Goal: Find specific page/section: Find specific page/section

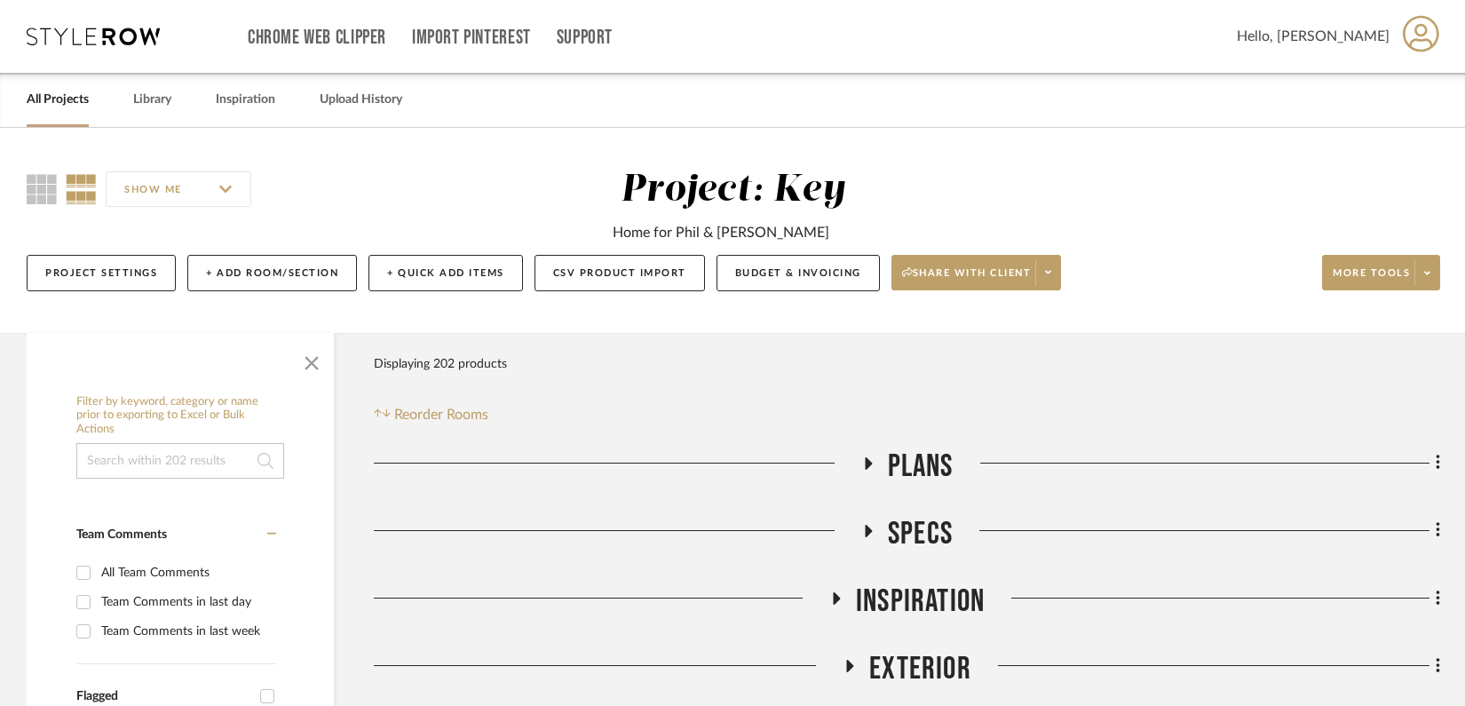
click at [71, 99] on link "All Projects" at bounding box center [58, 100] width 62 height 24
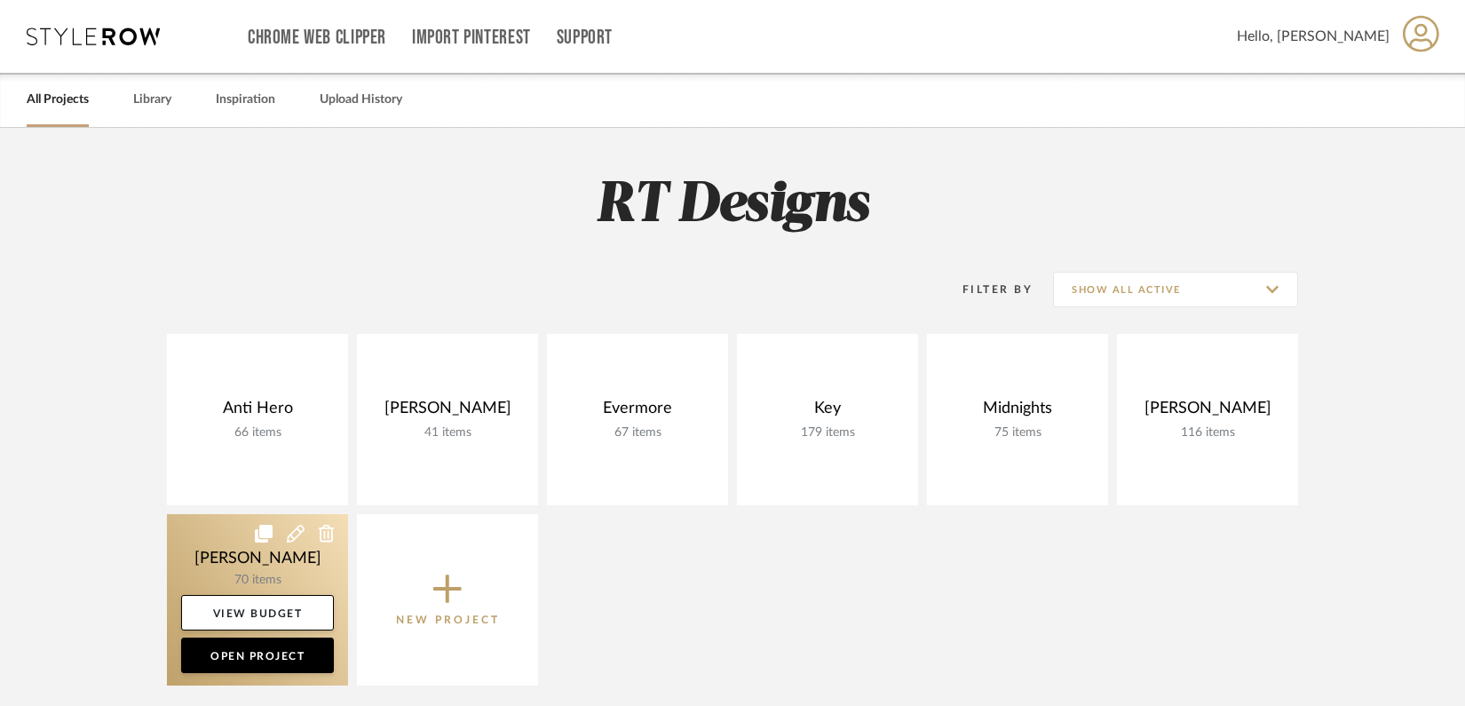
click at [259, 556] on link at bounding box center [257, 599] width 181 height 171
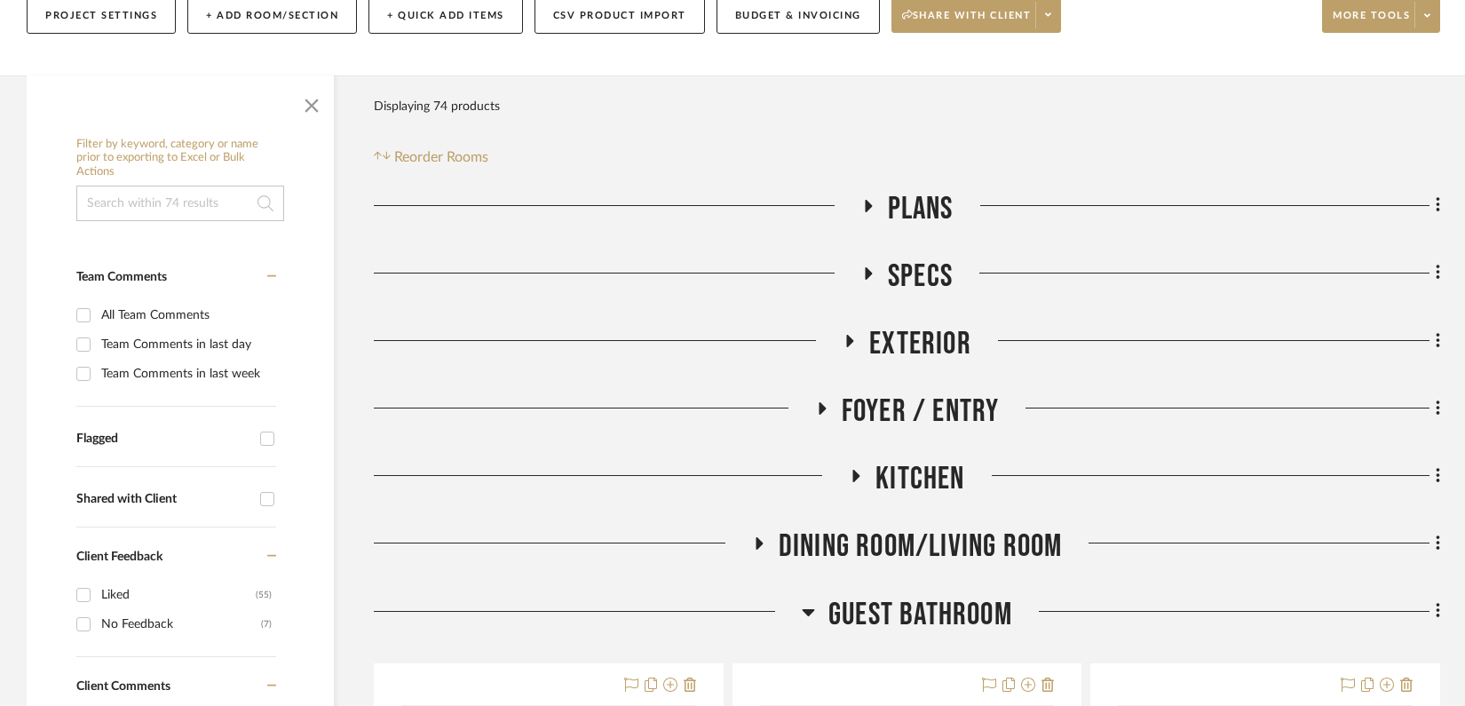
scroll to position [240, 0]
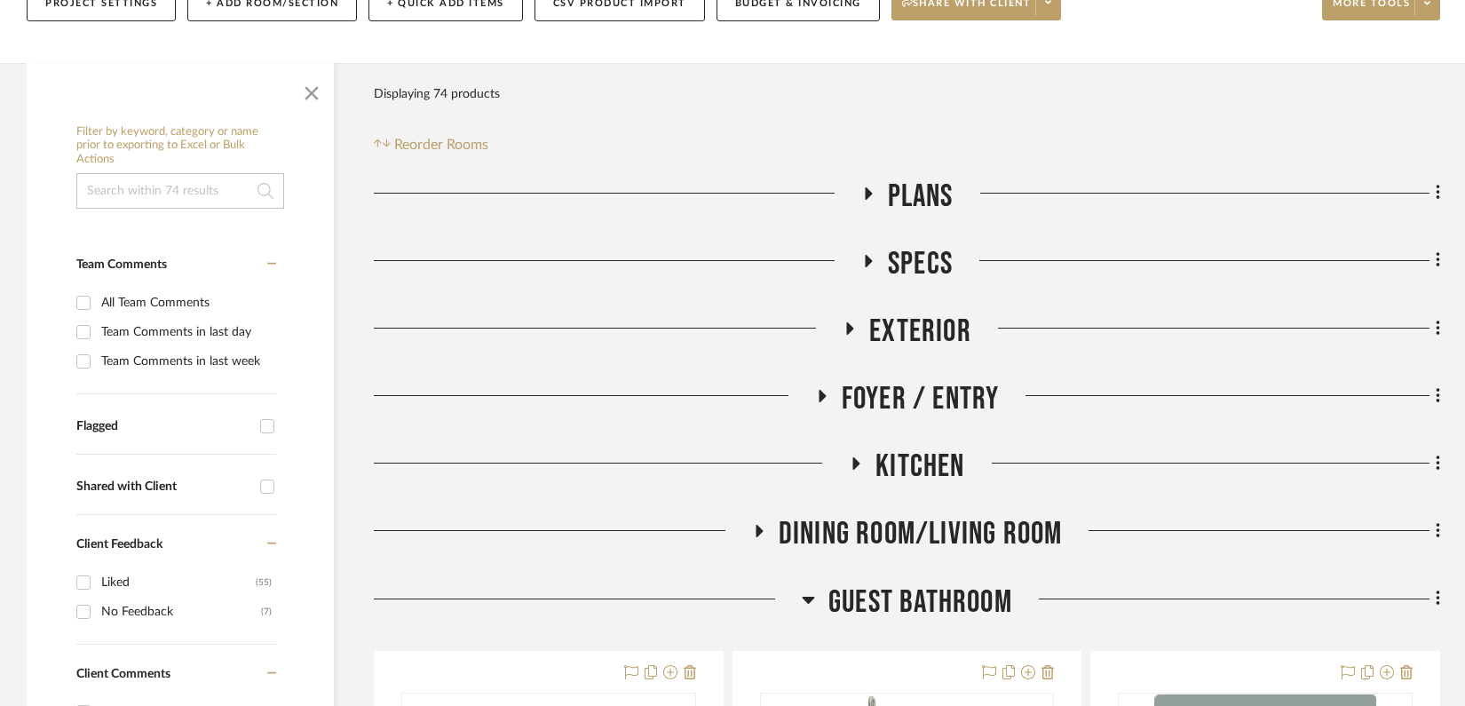
click at [858, 324] on icon at bounding box center [849, 327] width 21 height 13
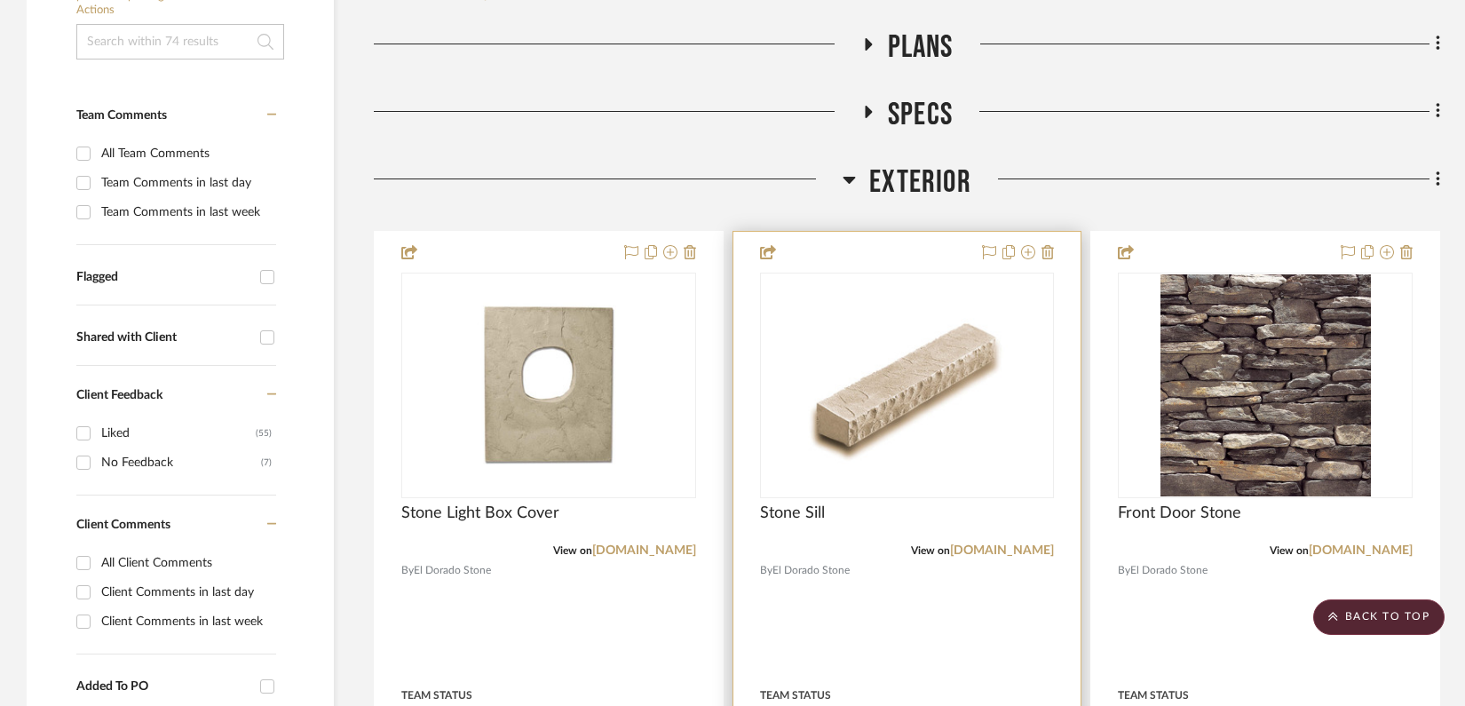
scroll to position [116, 0]
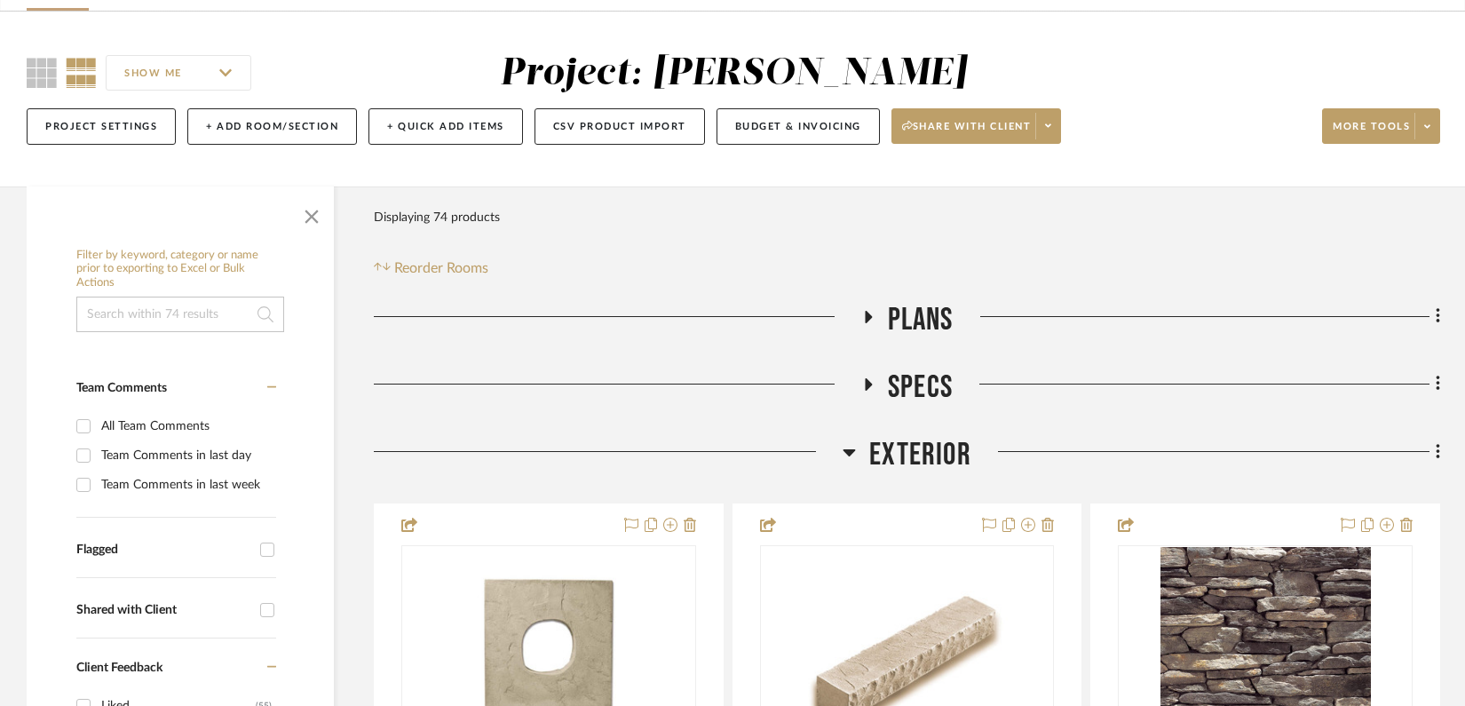
click at [869, 383] on icon at bounding box center [869, 384] width 7 height 12
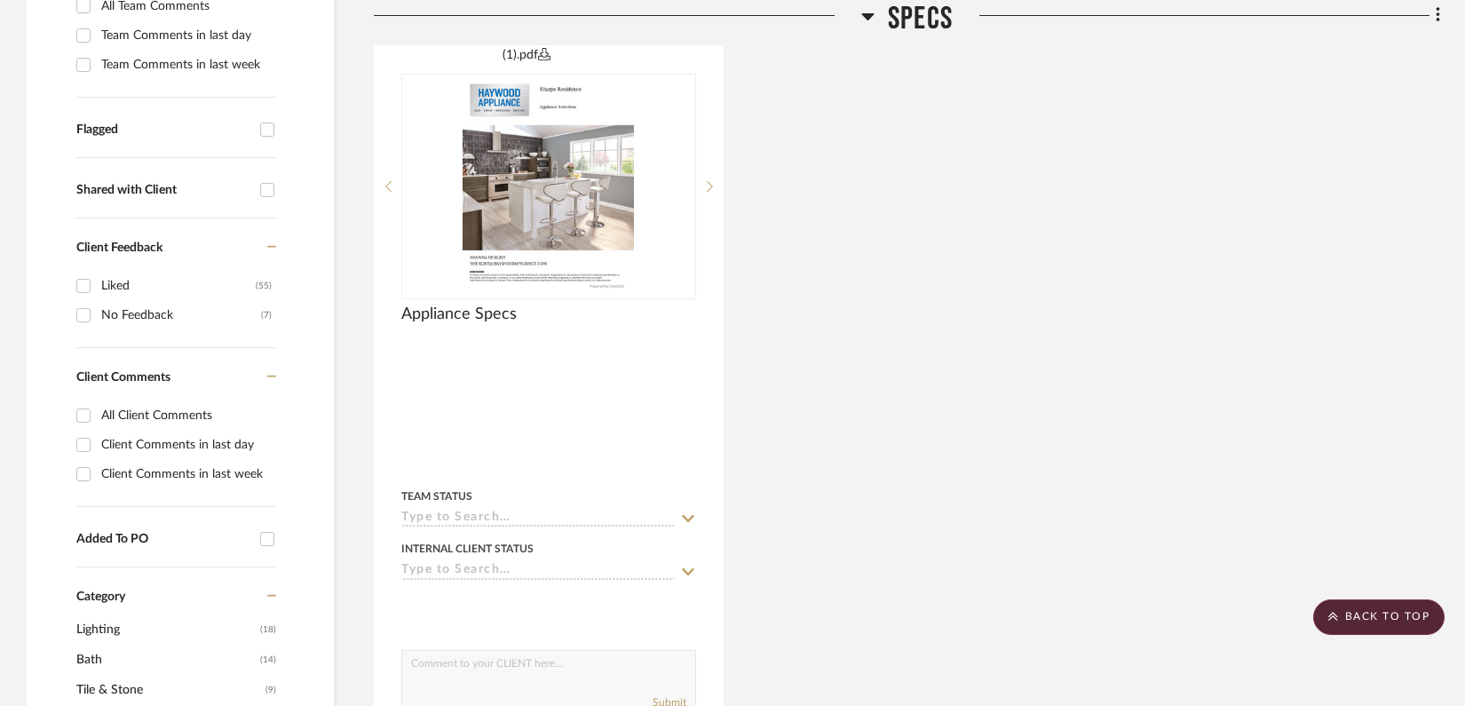
scroll to position [189, 0]
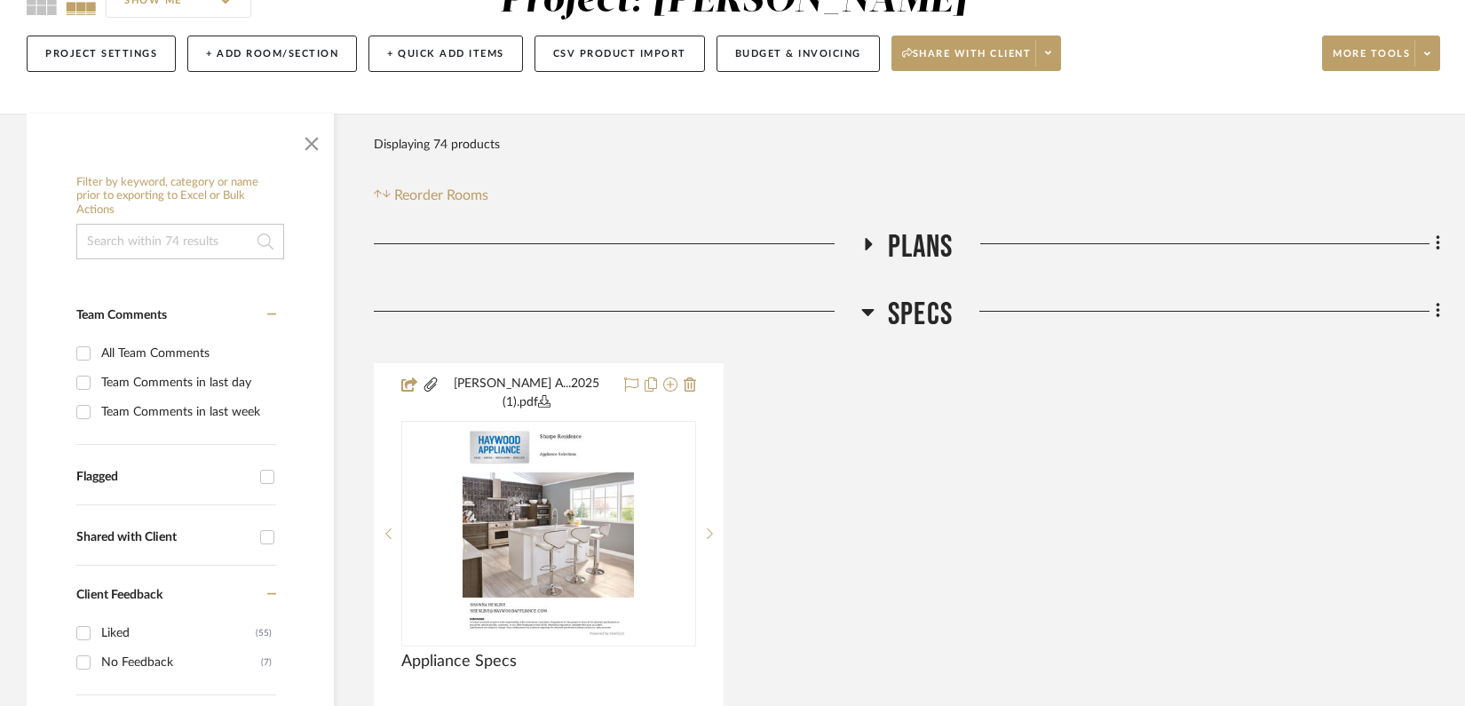
click at [874, 247] on icon at bounding box center [867, 243] width 21 height 13
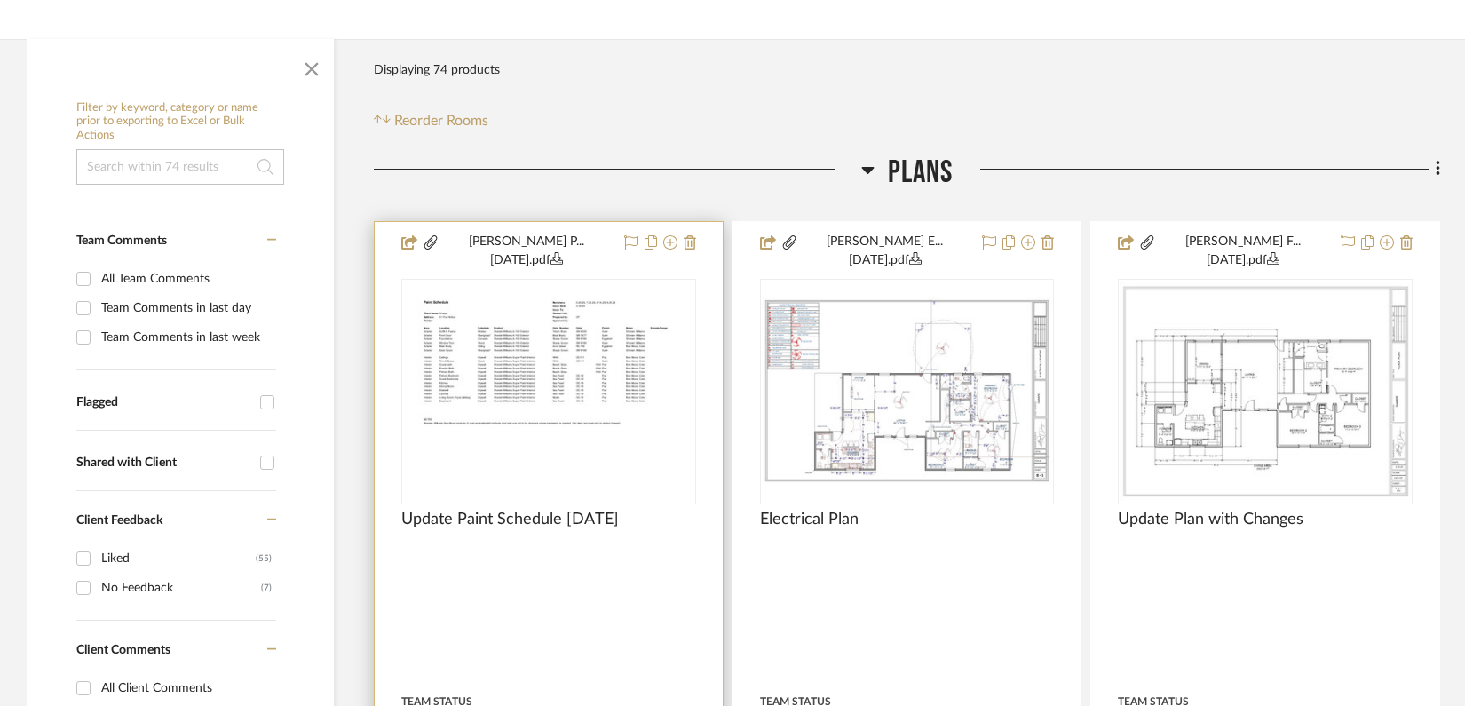
scroll to position [273, 0]
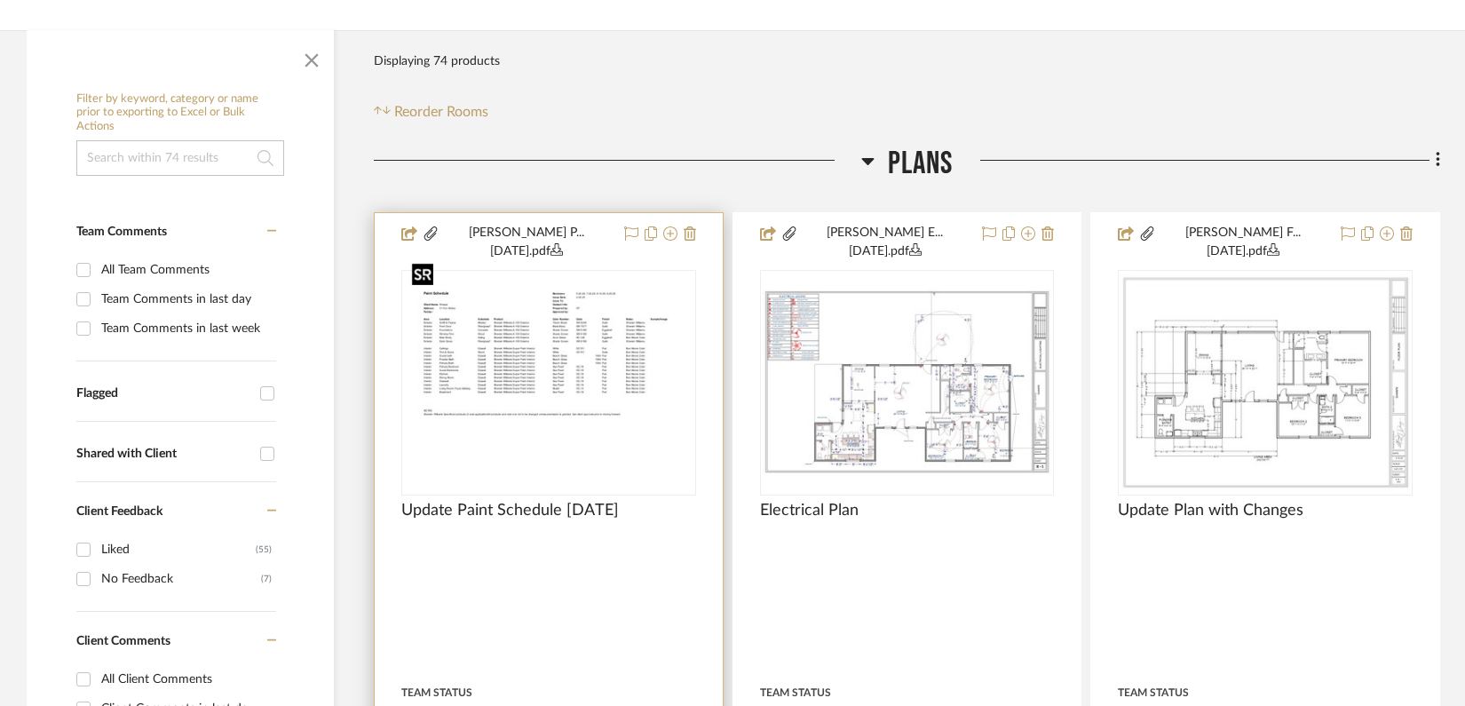
click at [0, 0] on img at bounding box center [0, 0] width 0 height 0
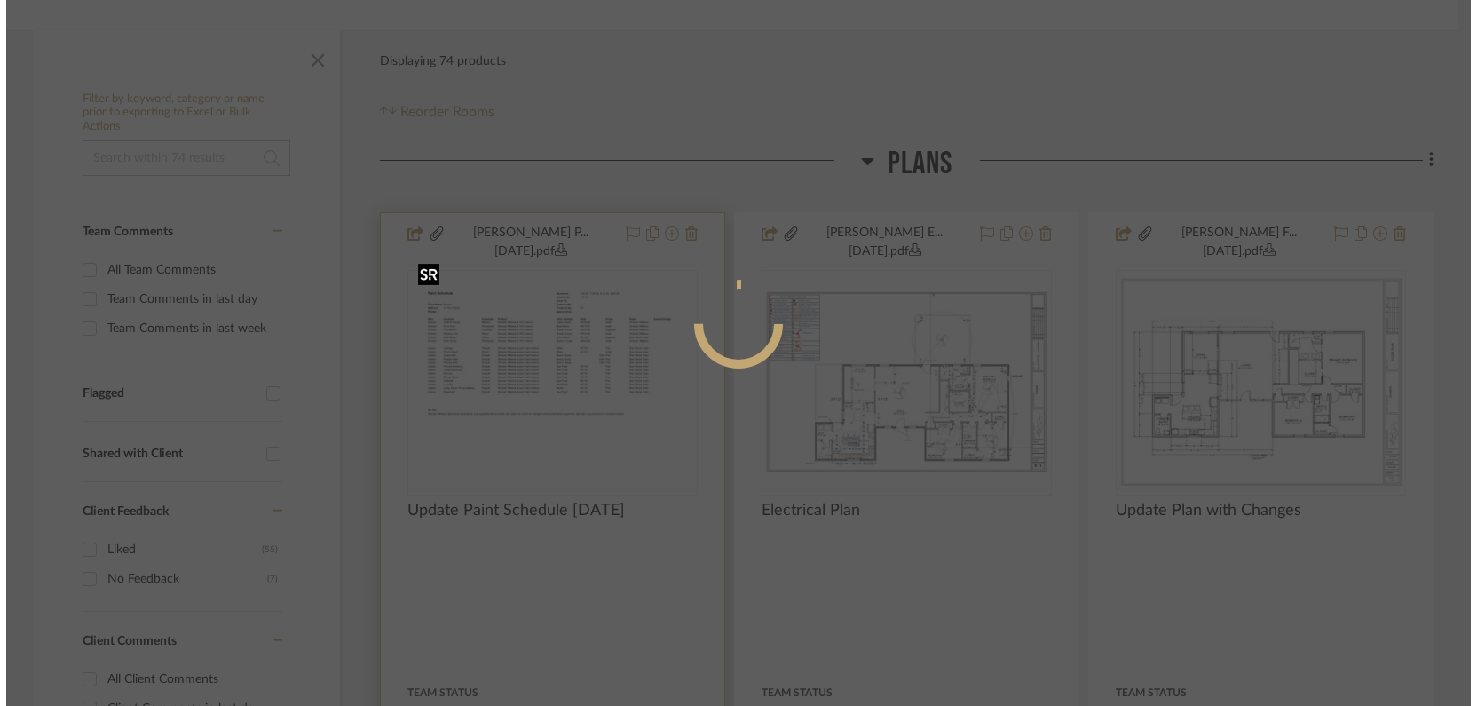
scroll to position [0, 0]
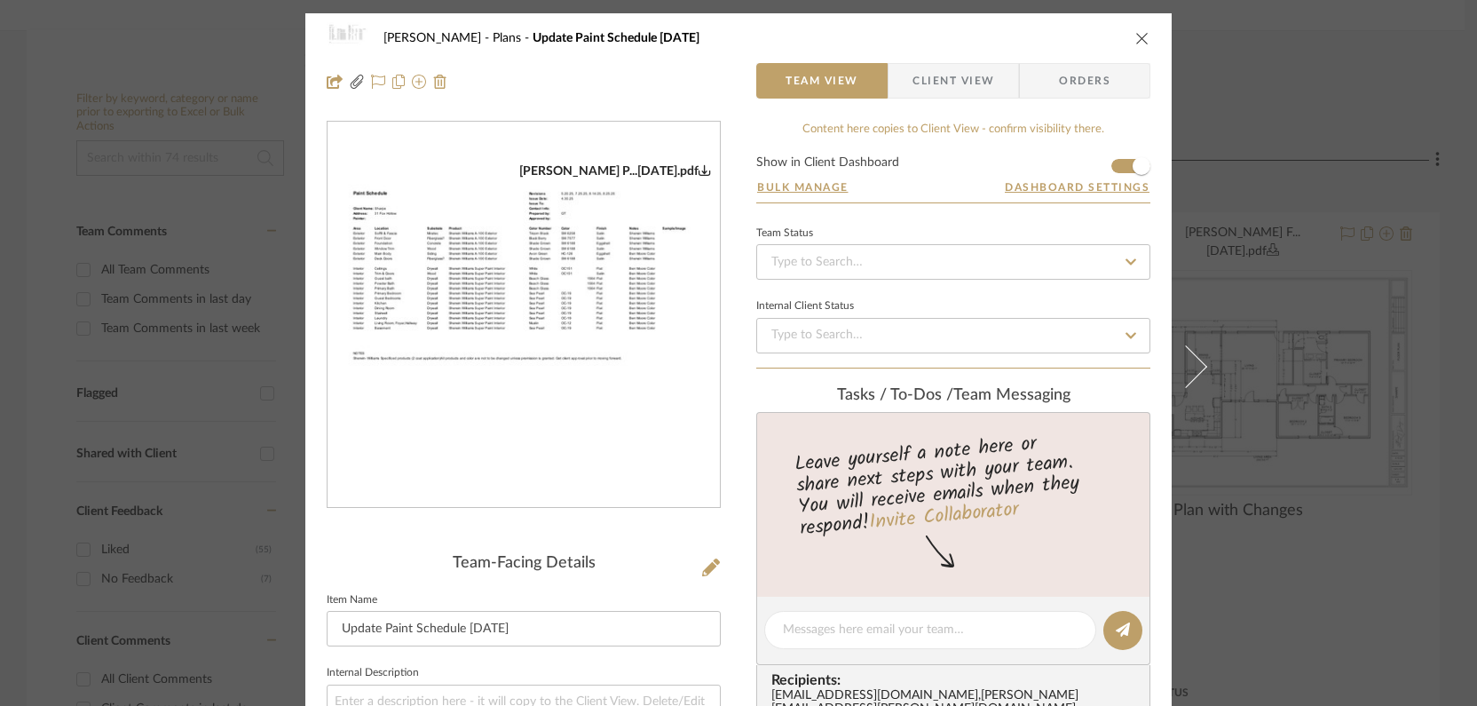
click at [549, 336] on img "0" at bounding box center [524, 315] width 392 height 304
click at [1135, 43] on icon "close" at bounding box center [1142, 38] width 14 height 14
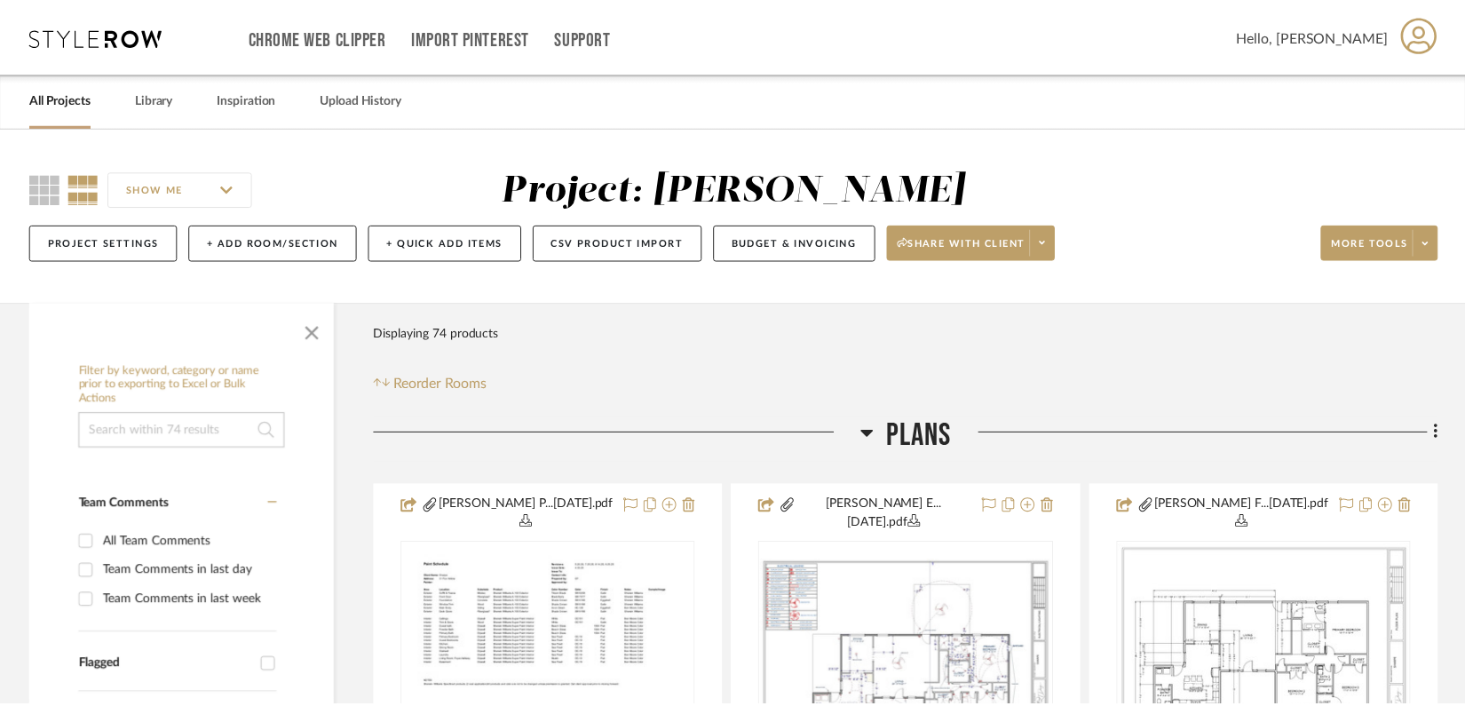
scroll to position [273, 0]
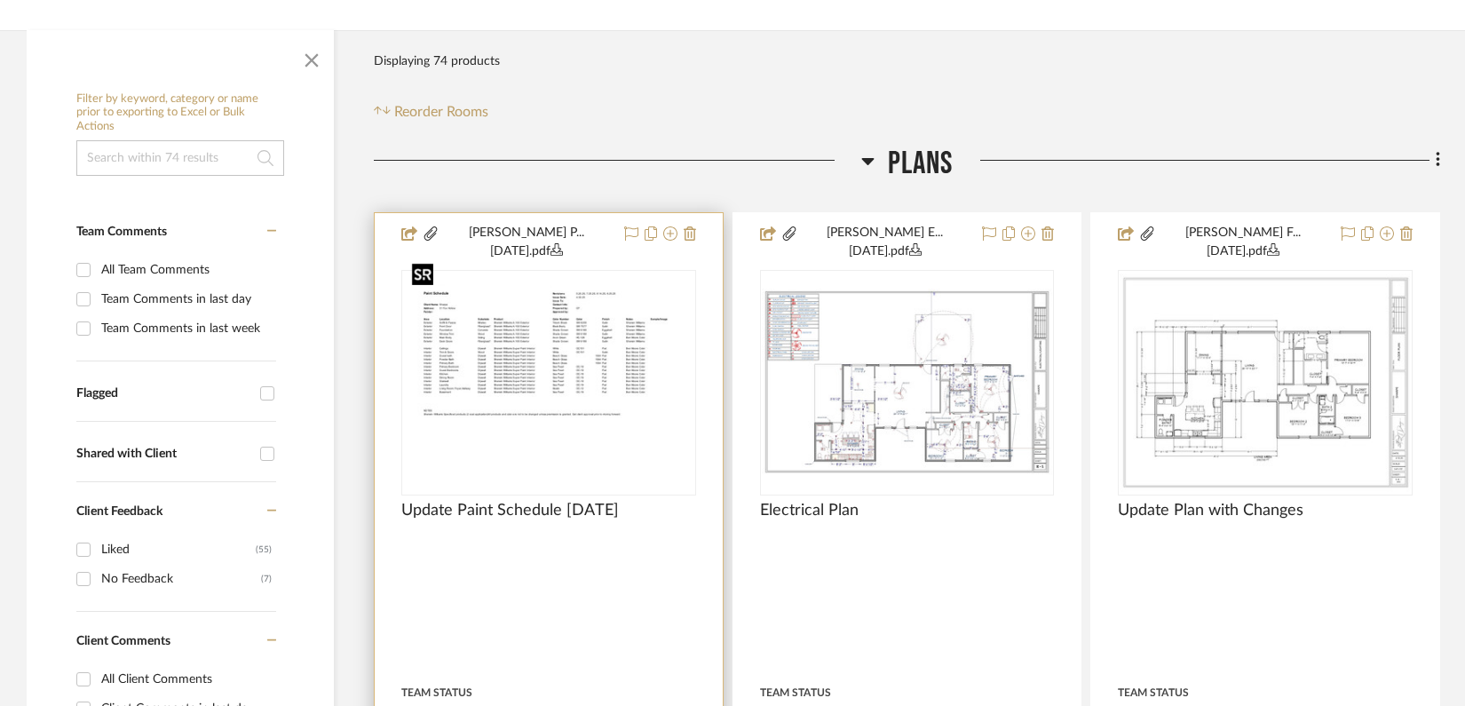
click at [595, 428] on img "0" at bounding box center [549, 383] width 288 height 222
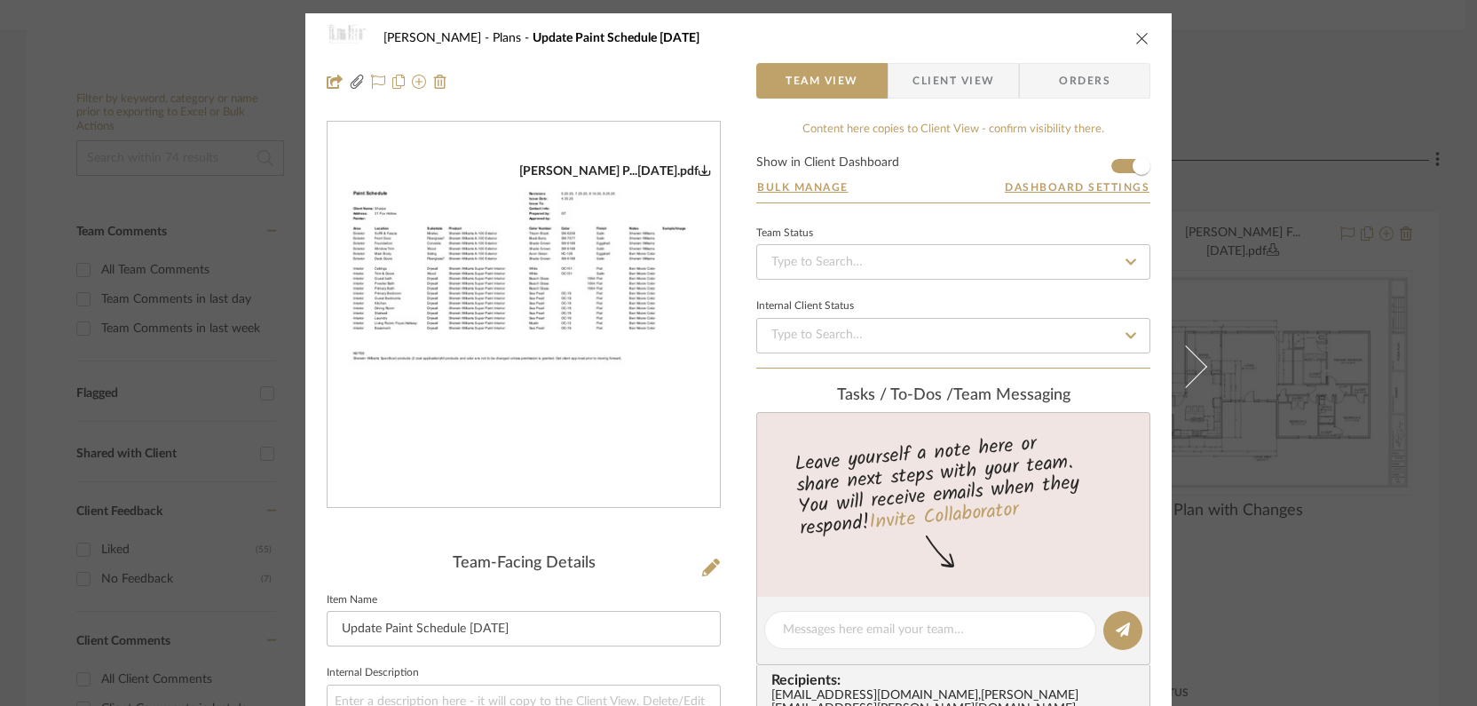
click at [1299, 91] on div "[PERSON_NAME] Plans Update Paint Schedule [DATE] Team View Client View Orders […" at bounding box center [738, 353] width 1477 height 706
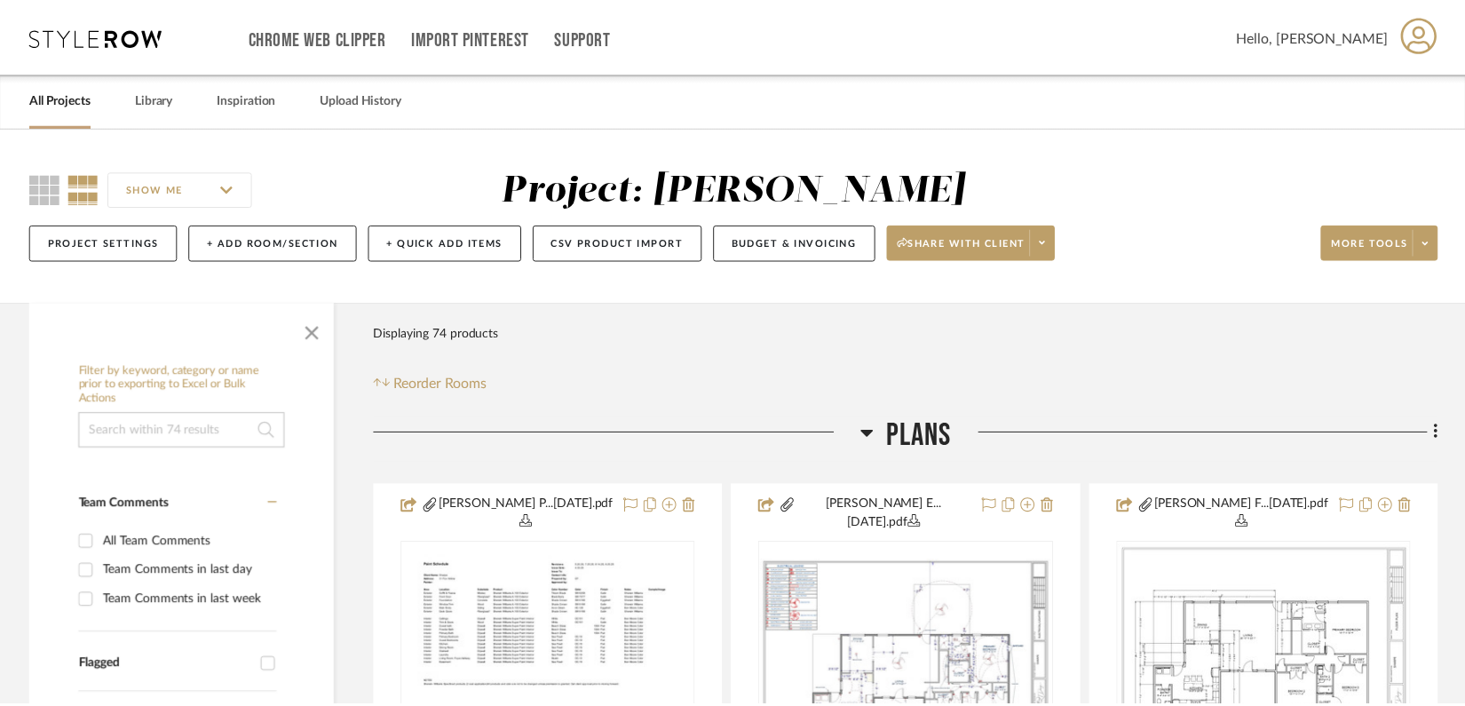
scroll to position [273, 0]
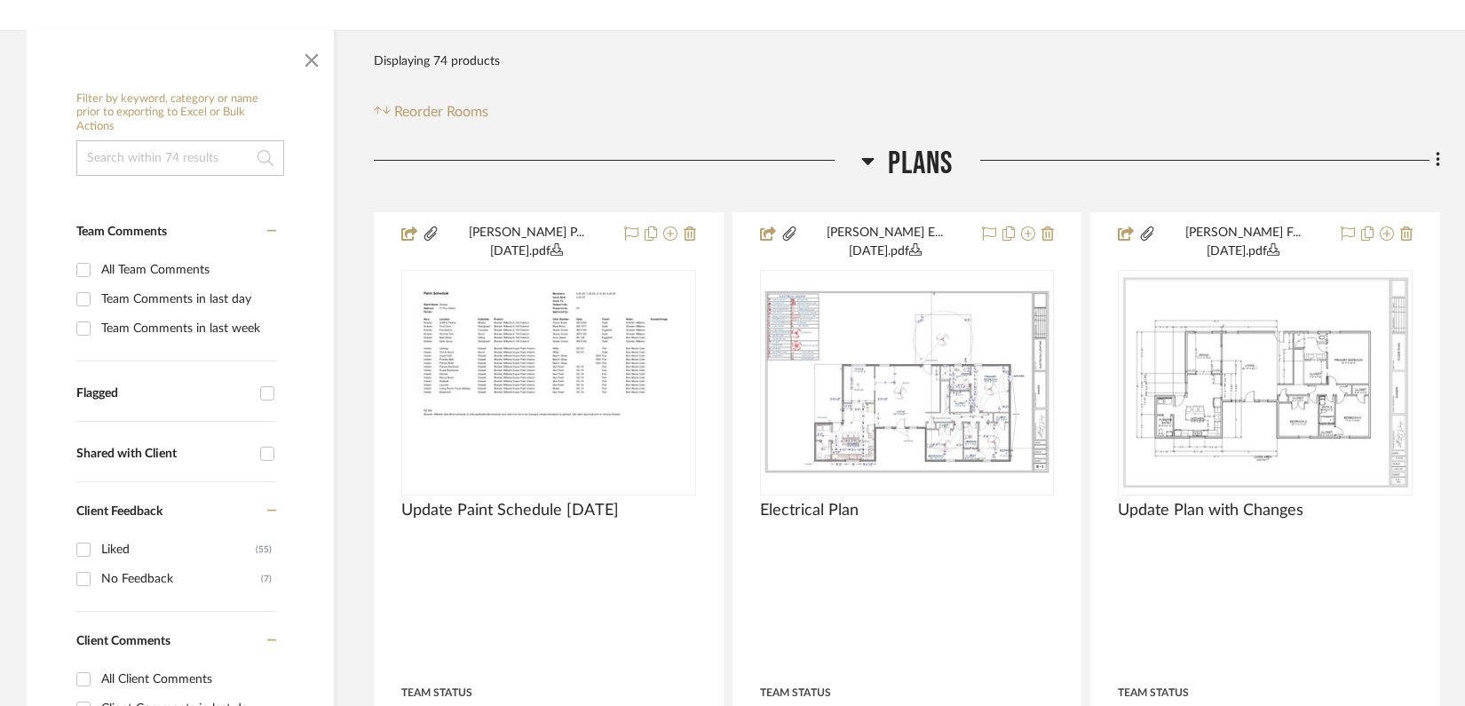
click at [875, 162] on h3 "Plans" at bounding box center [907, 164] width 92 height 38
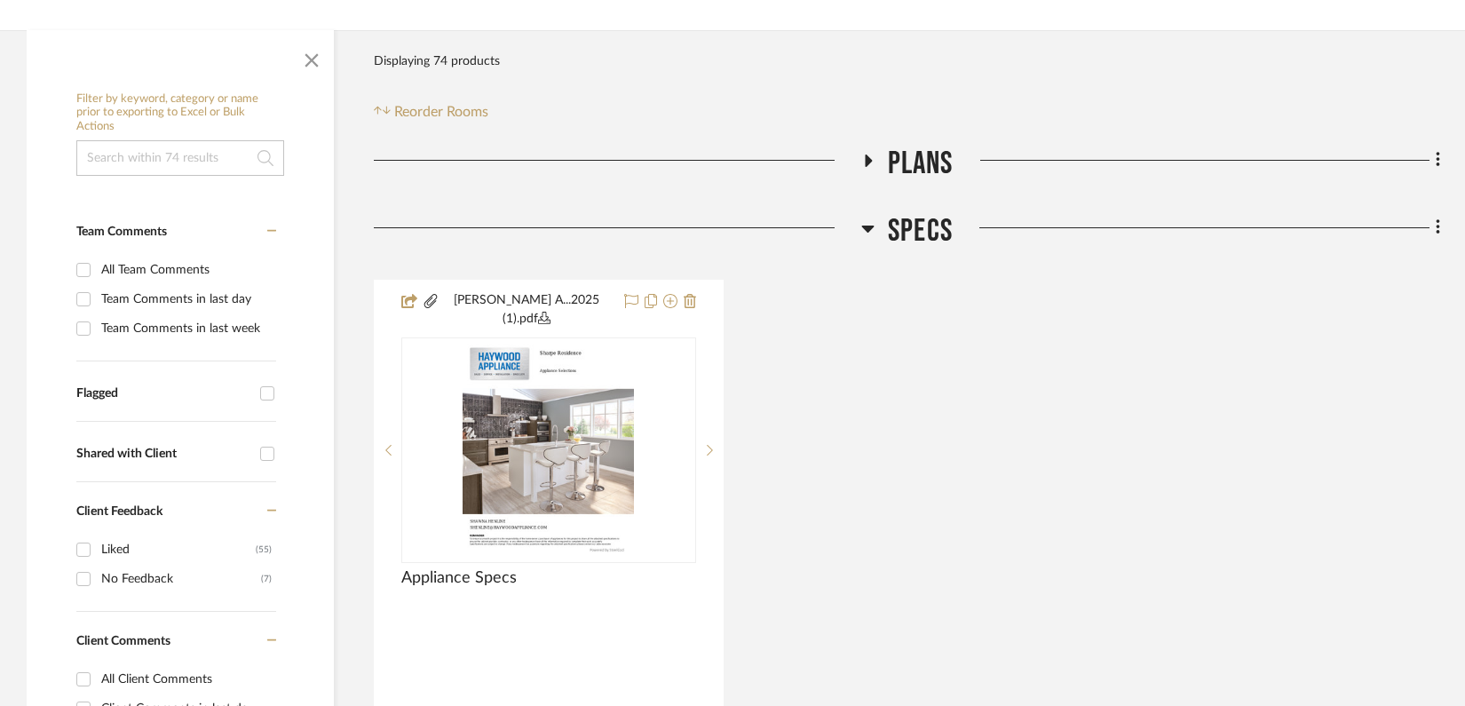
click at [866, 229] on icon at bounding box center [868, 228] width 12 height 7
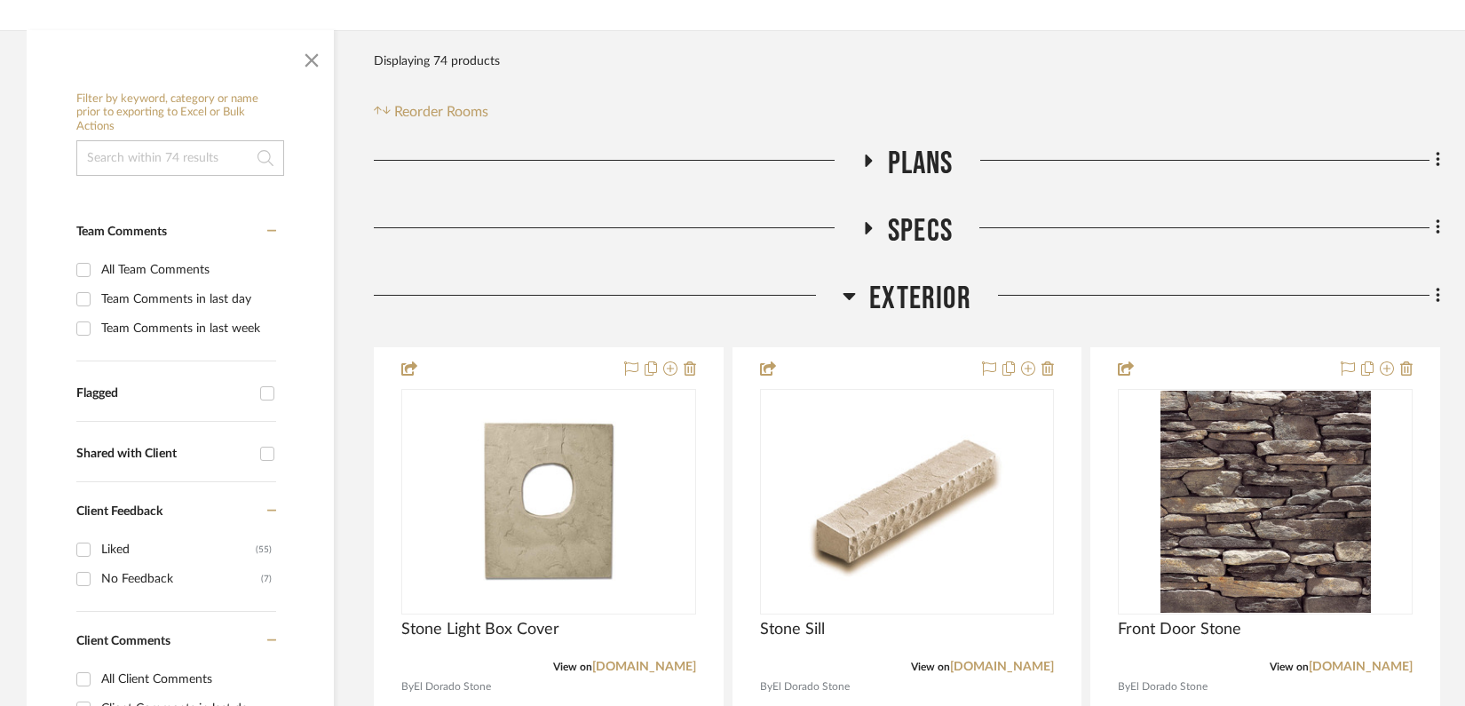
click at [844, 299] on icon at bounding box center [848, 295] width 13 height 21
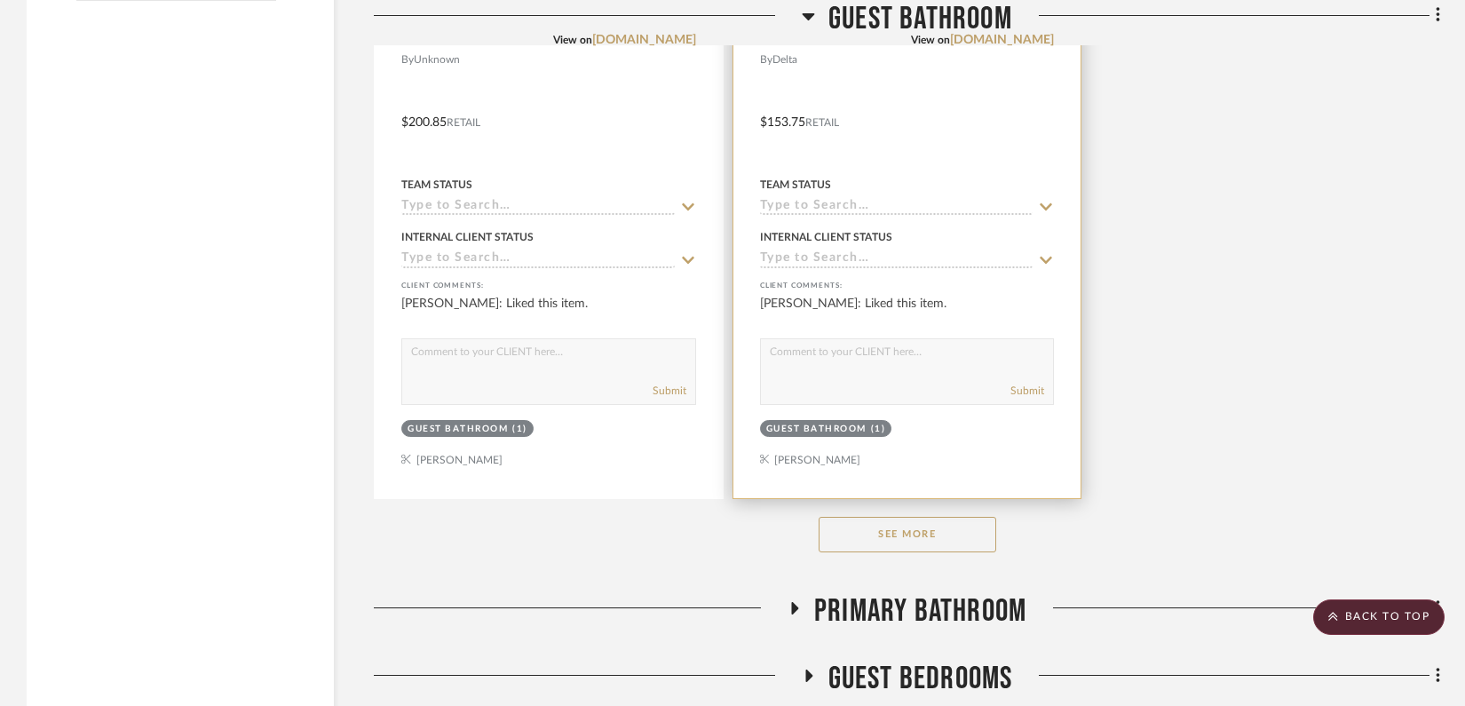
scroll to position [2763, 0]
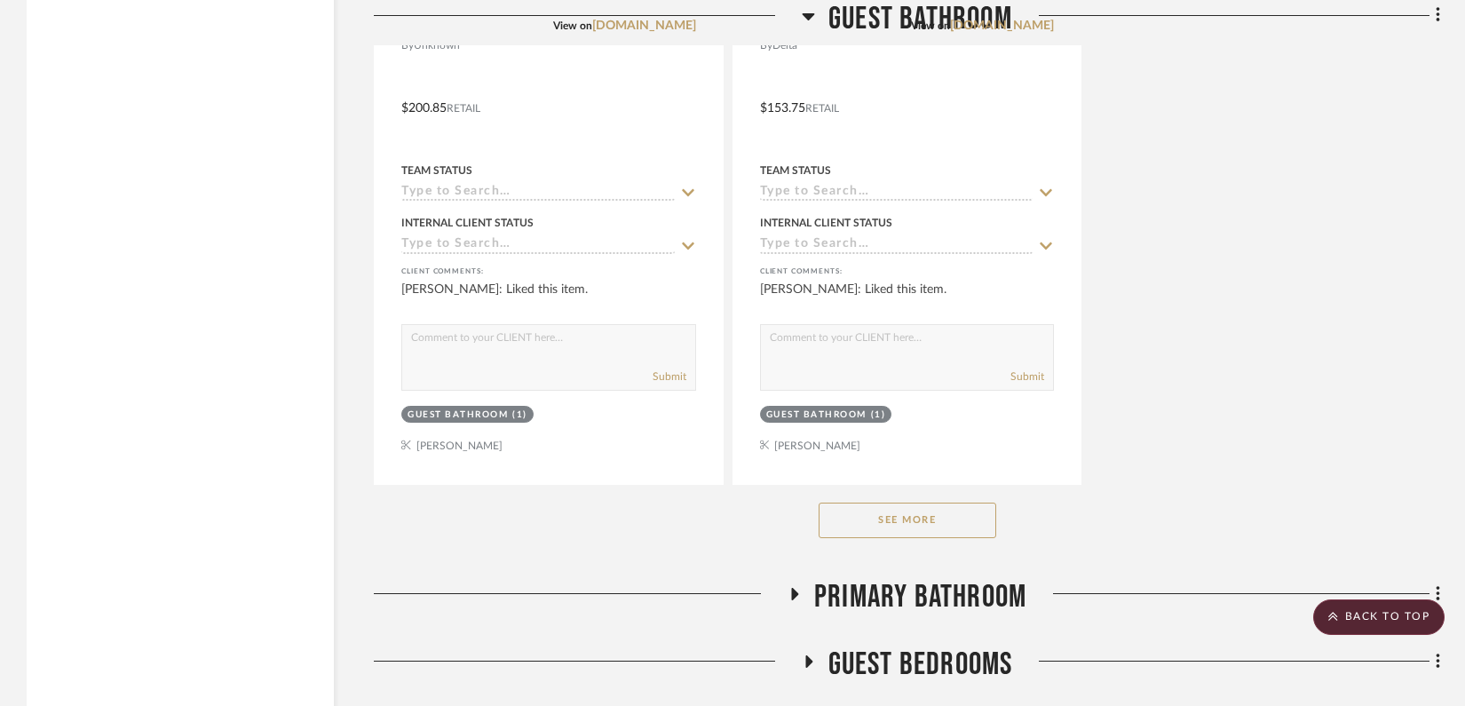
click at [826, 533] on button "See More" at bounding box center [907, 520] width 178 height 36
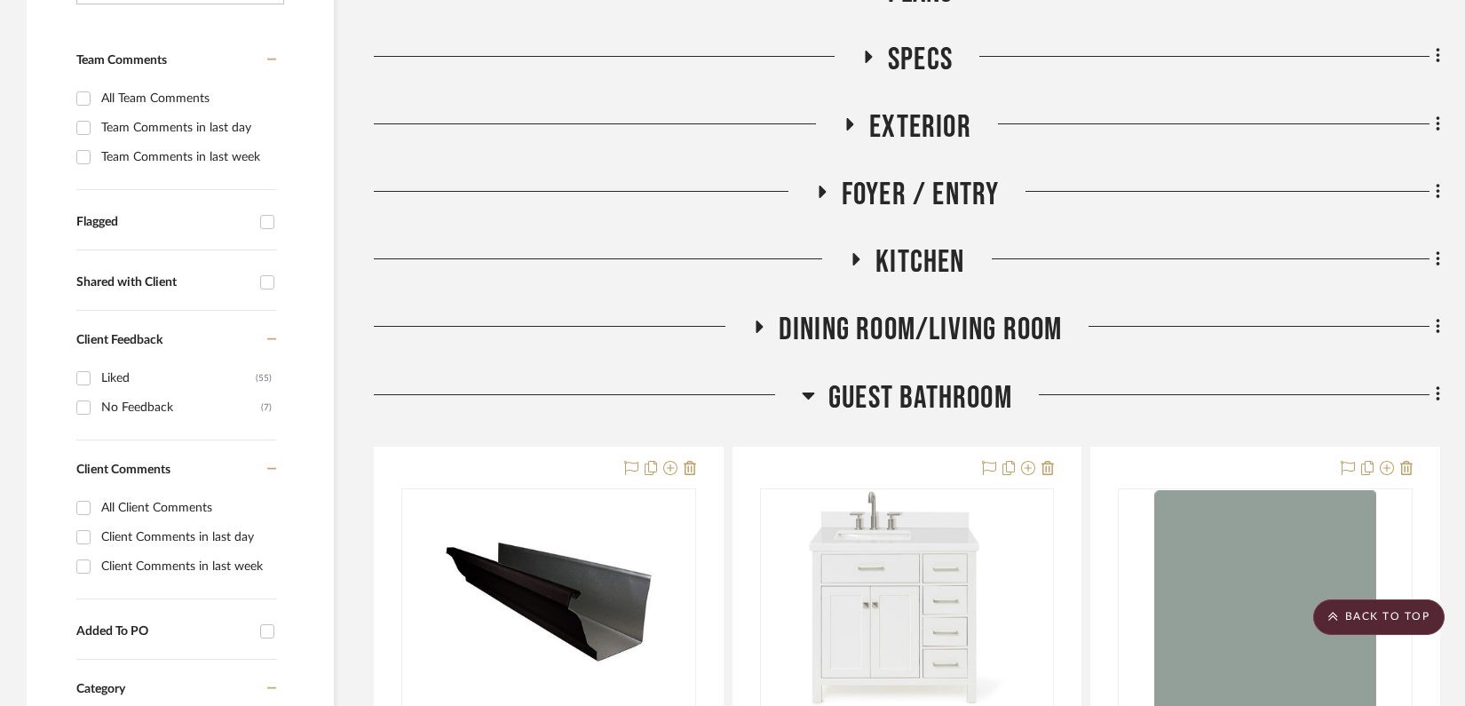
scroll to position [519, 0]
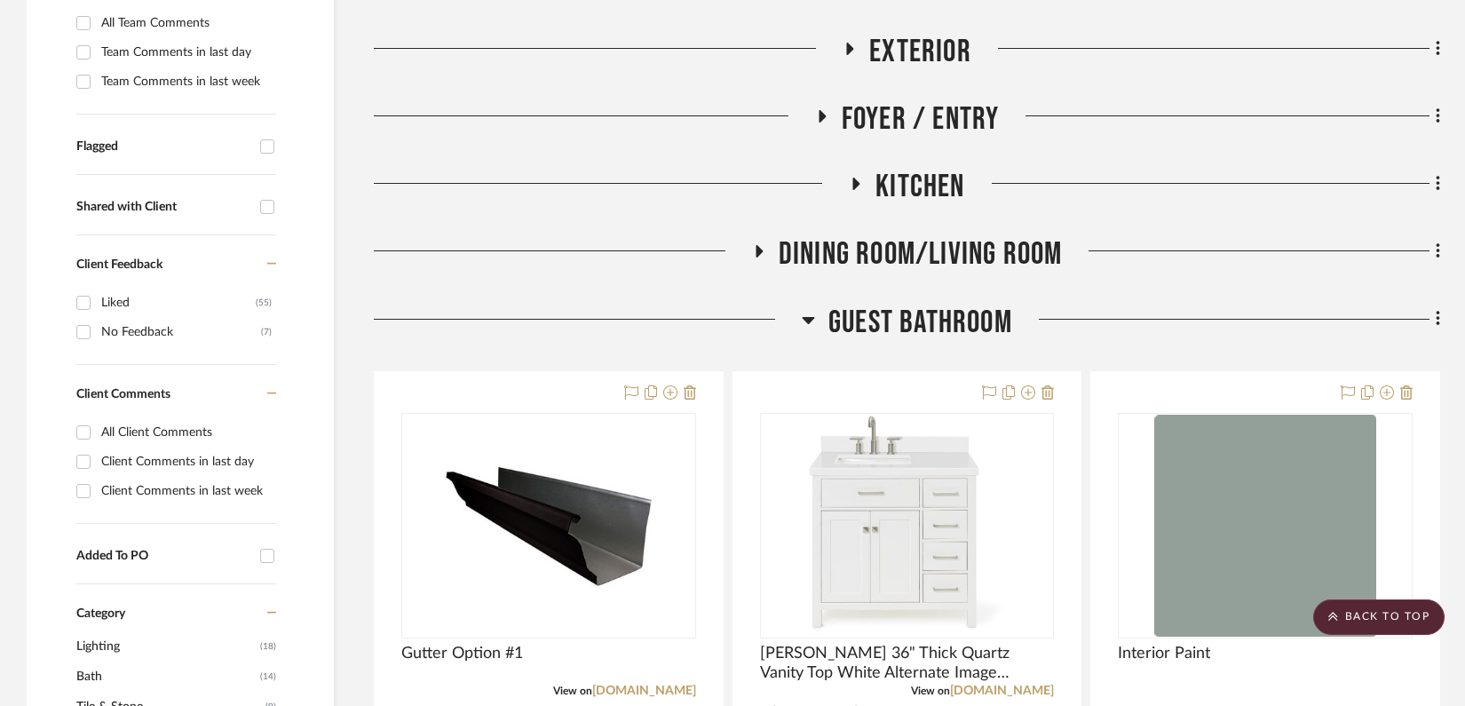
click at [811, 313] on icon at bounding box center [808, 319] width 13 height 21
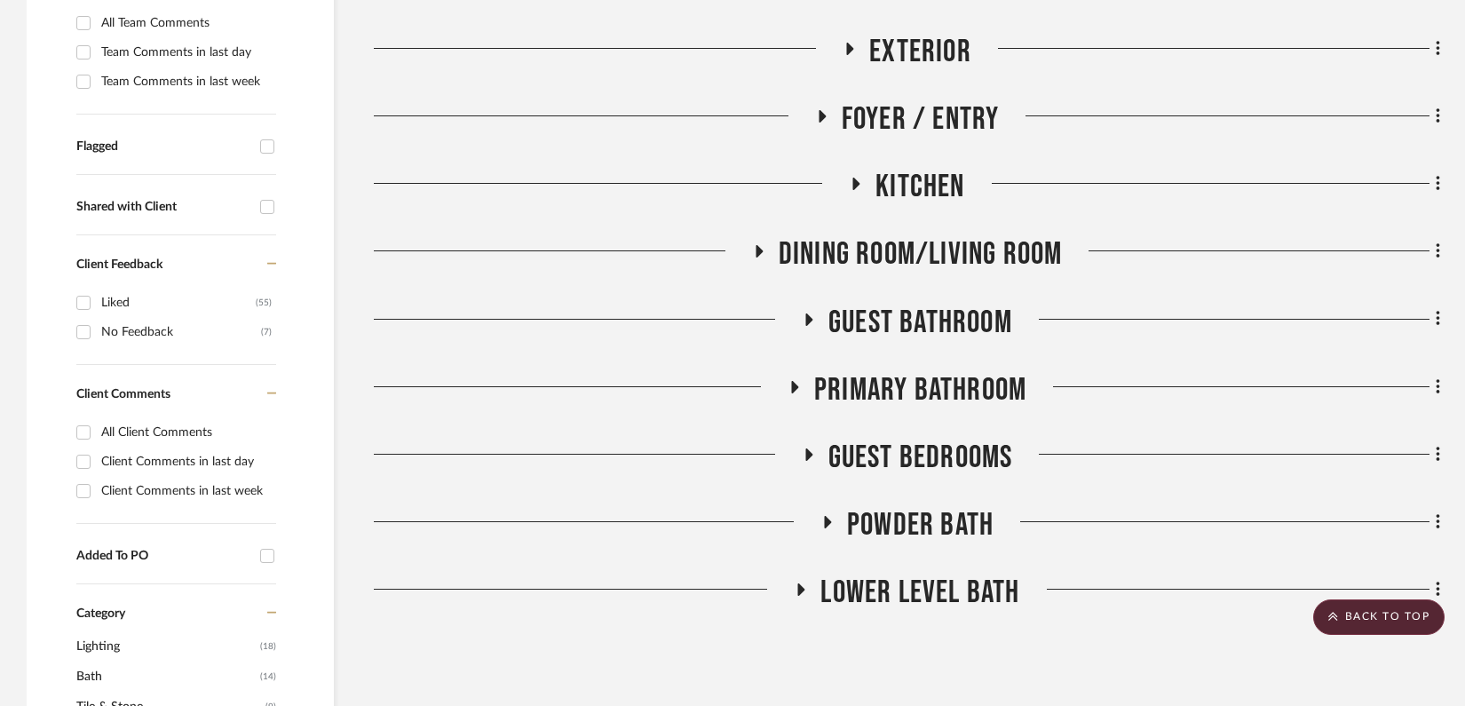
click at [804, 382] on h3 "Primary Bathroom" at bounding box center [906, 390] width 239 height 38
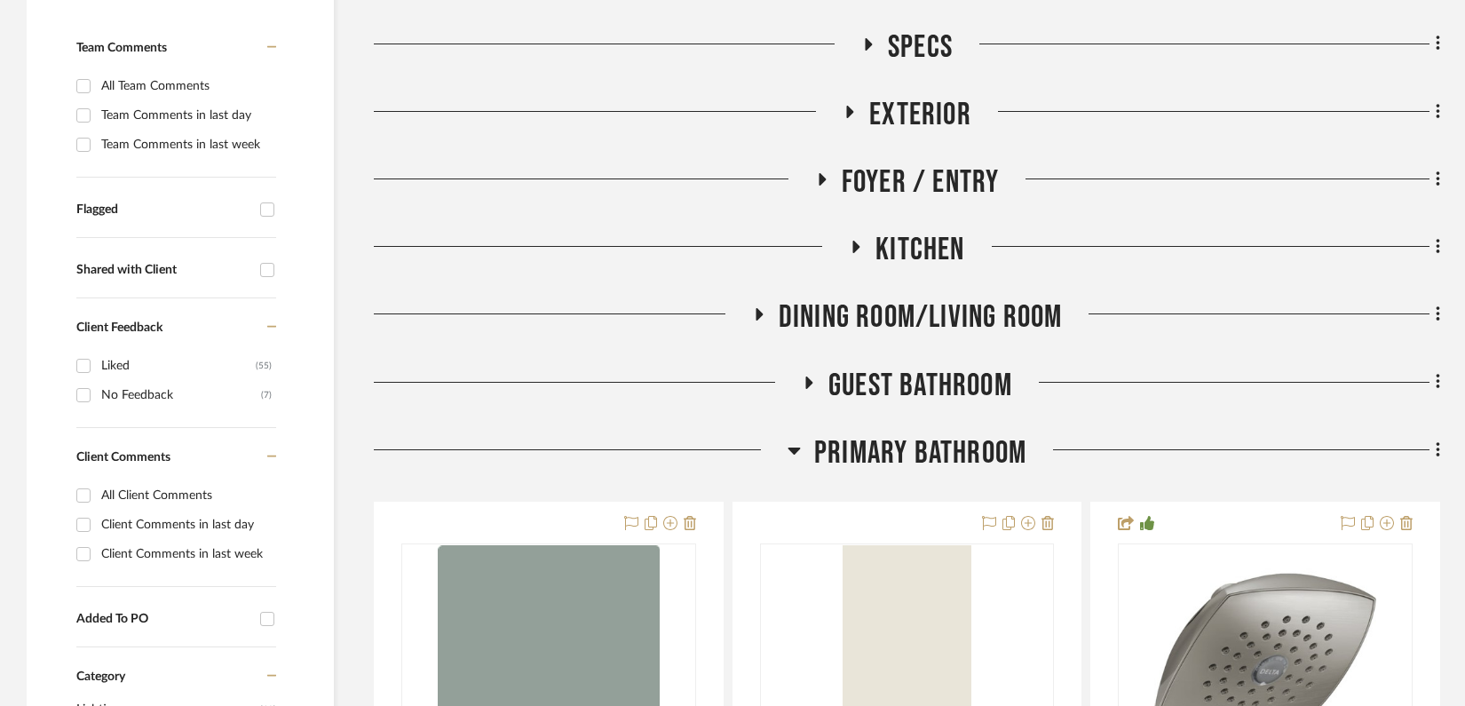
scroll to position [486, 0]
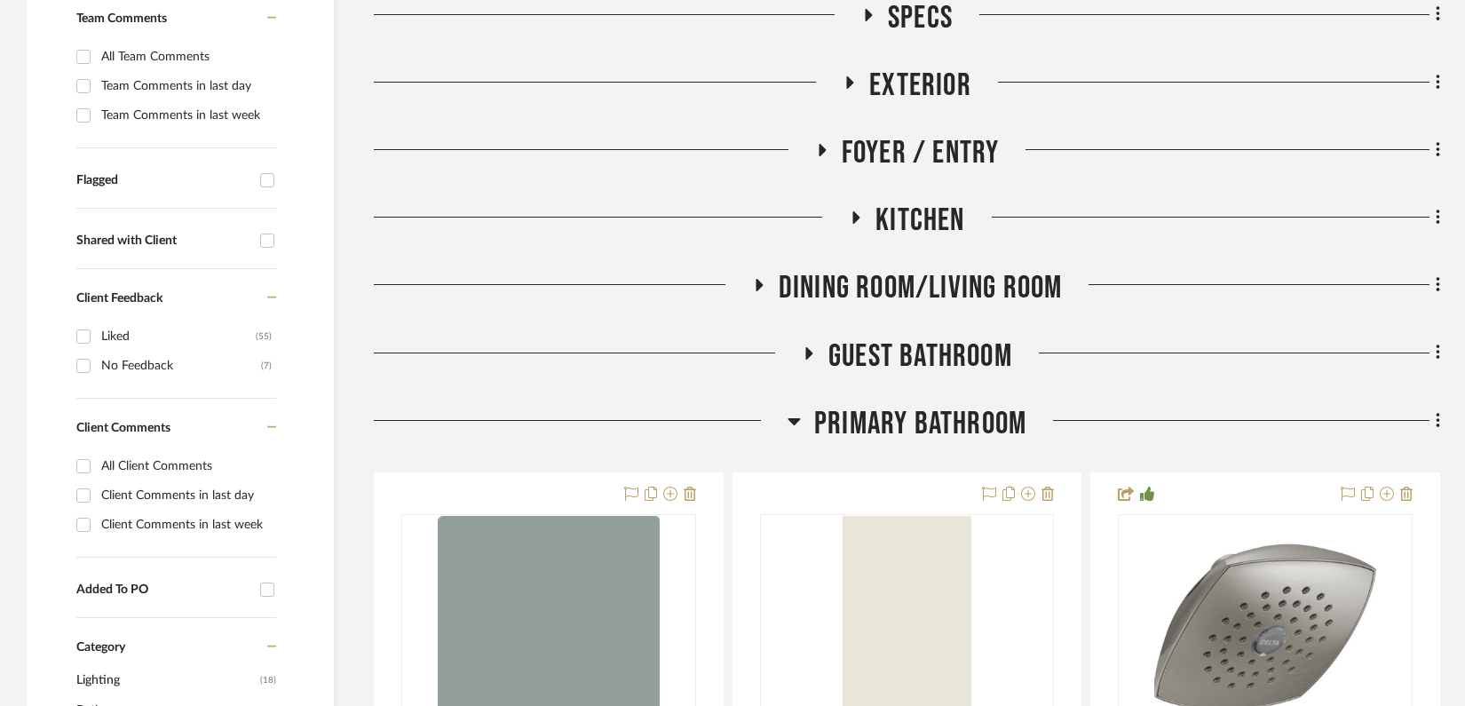
click at [795, 424] on icon at bounding box center [793, 420] width 13 height 21
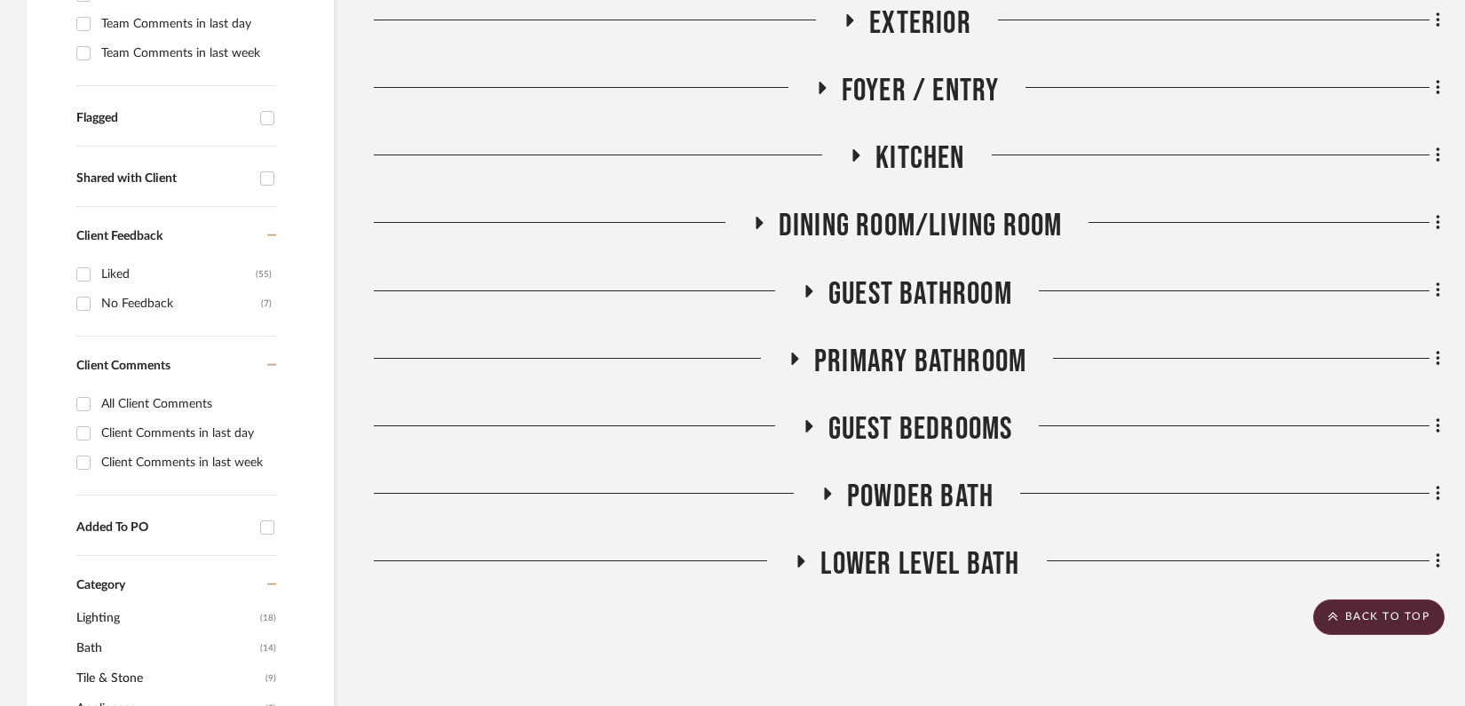
scroll to position [550, 0]
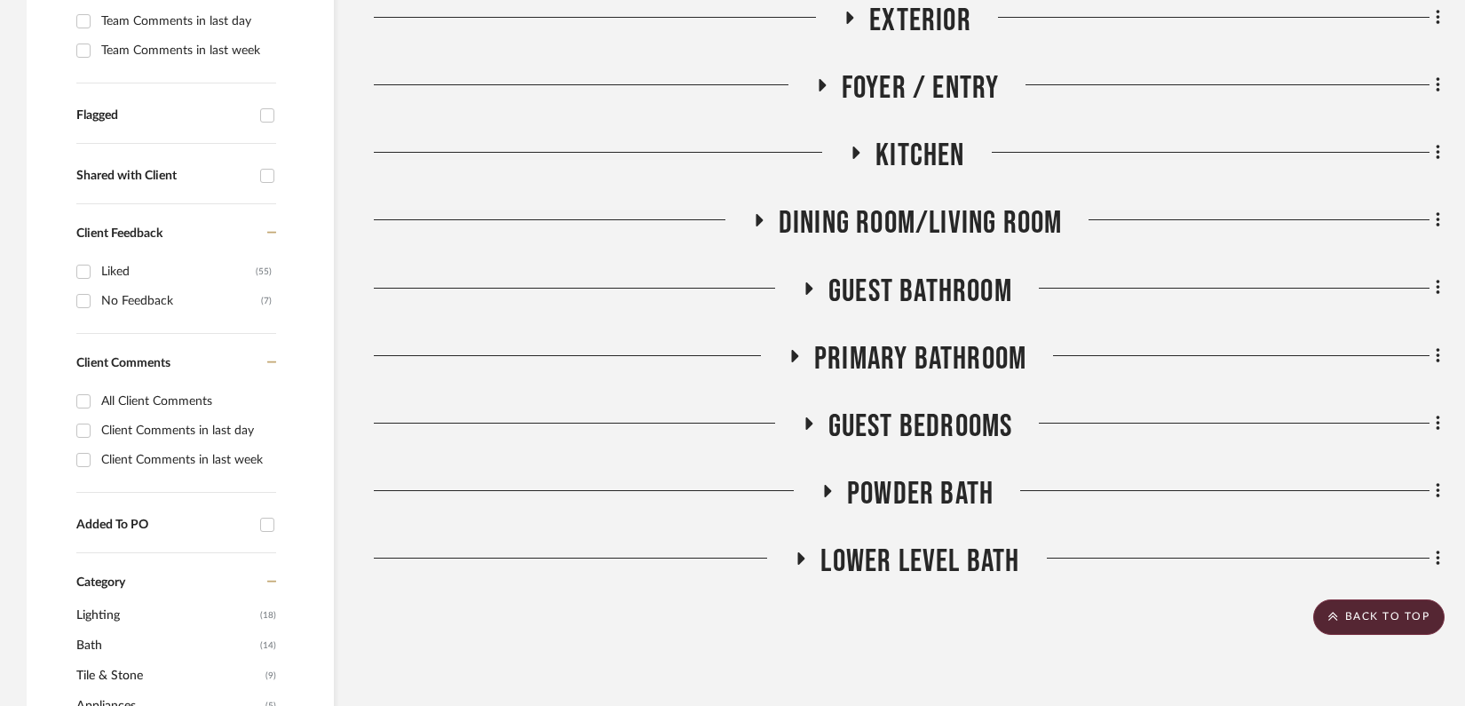
click at [822, 482] on h3 "Powder Bath" at bounding box center [906, 494] width 173 height 38
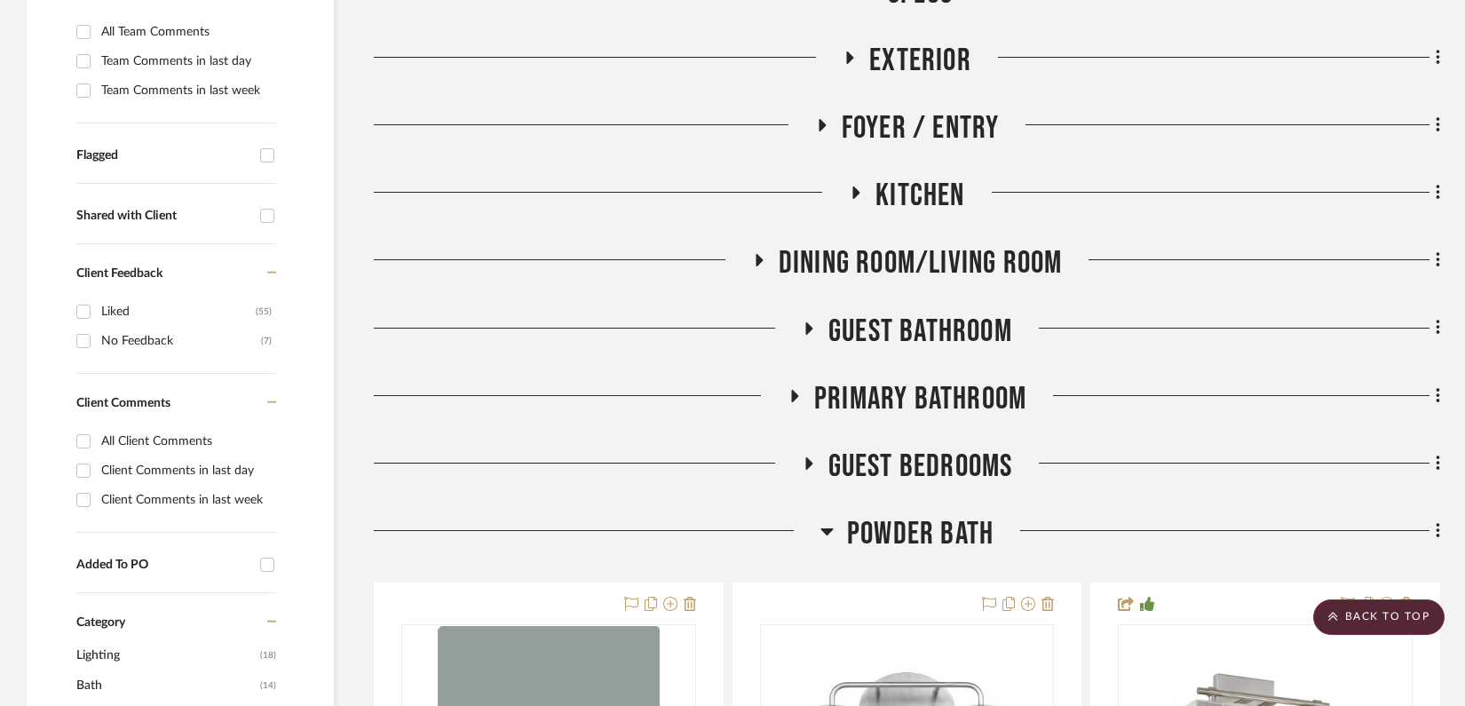
scroll to position [559, 0]
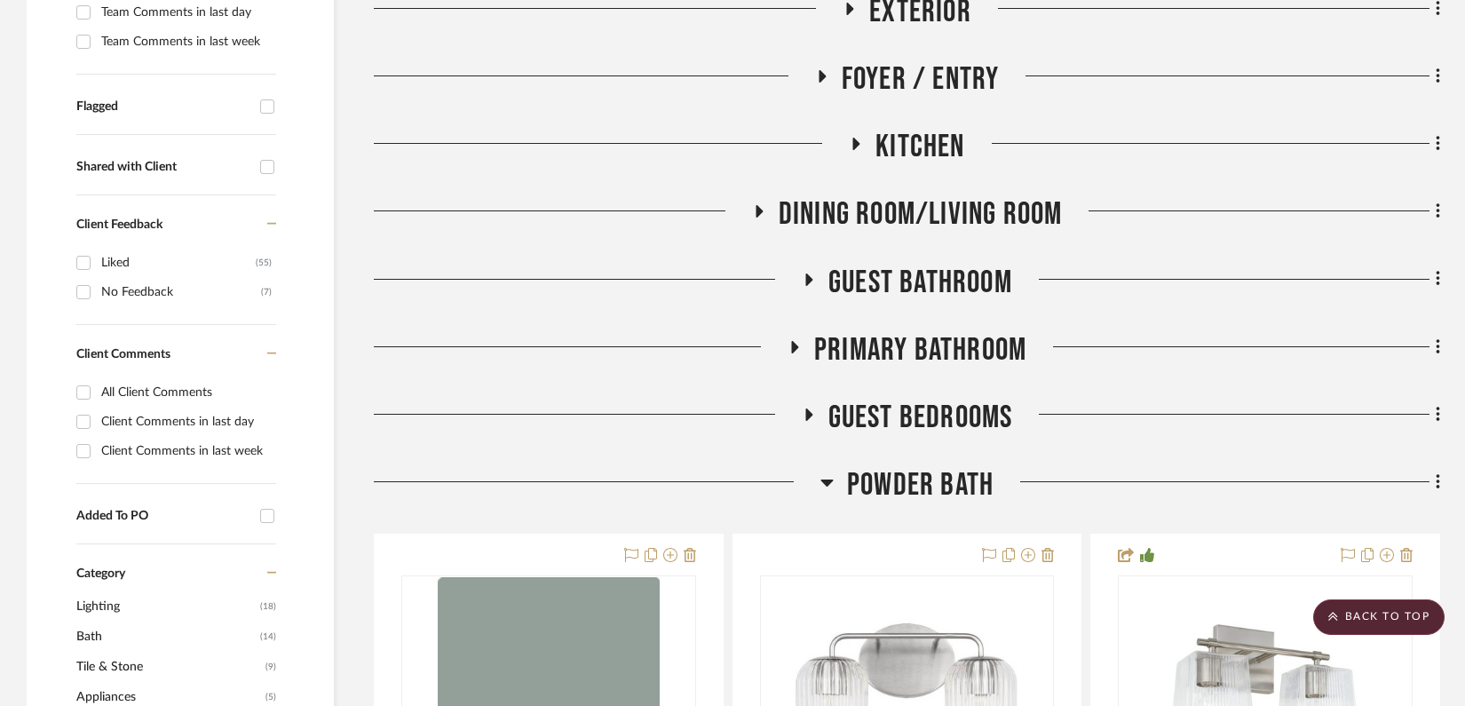
click at [828, 485] on icon at bounding box center [826, 481] width 13 height 21
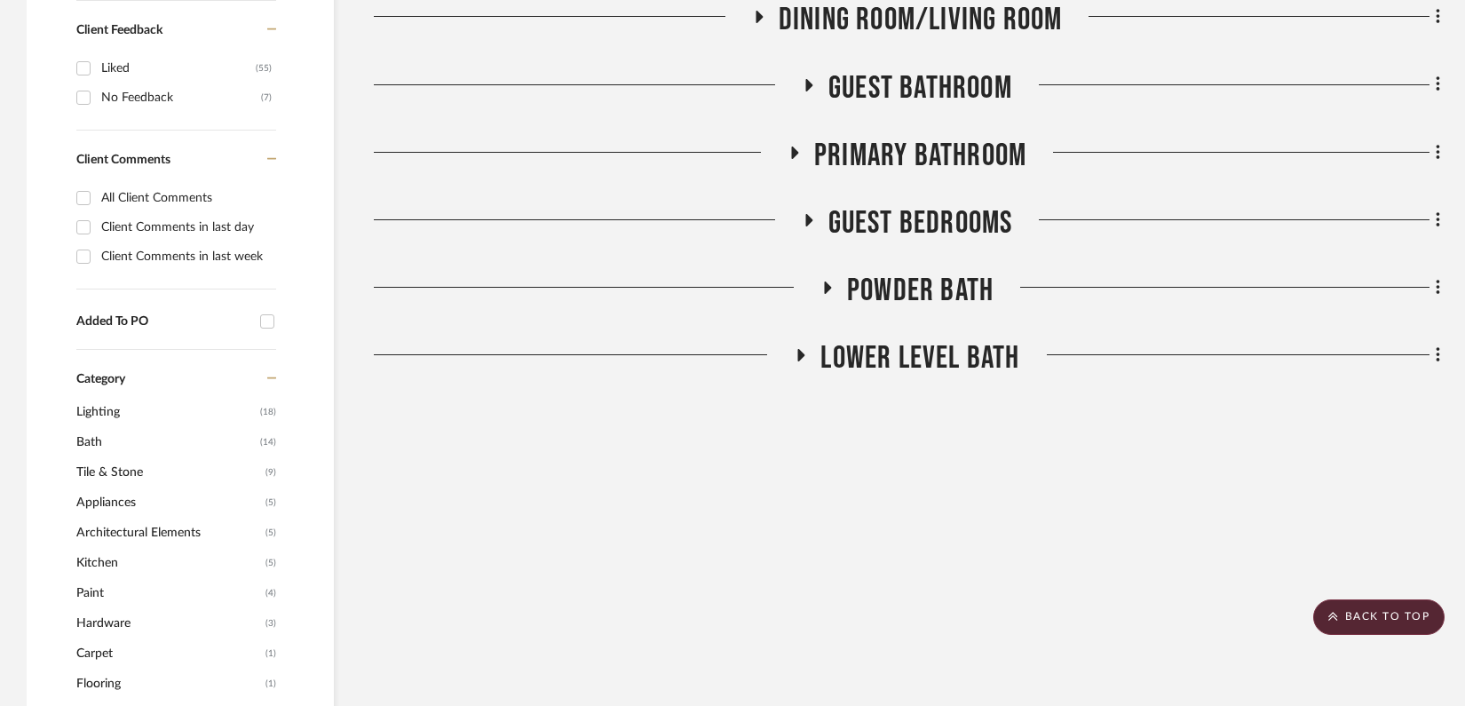
scroll to position [0, 0]
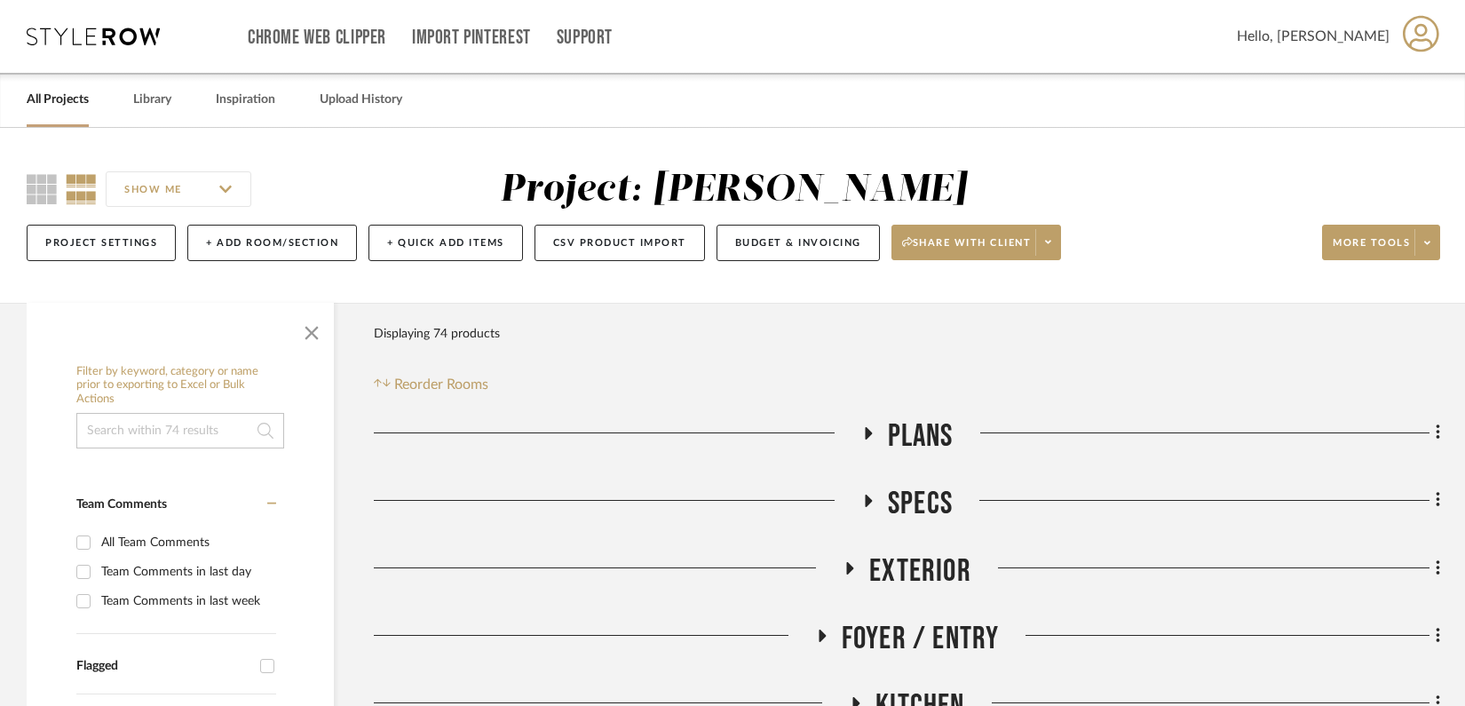
click at [104, 40] on icon at bounding box center [93, 37] width 133 height 18
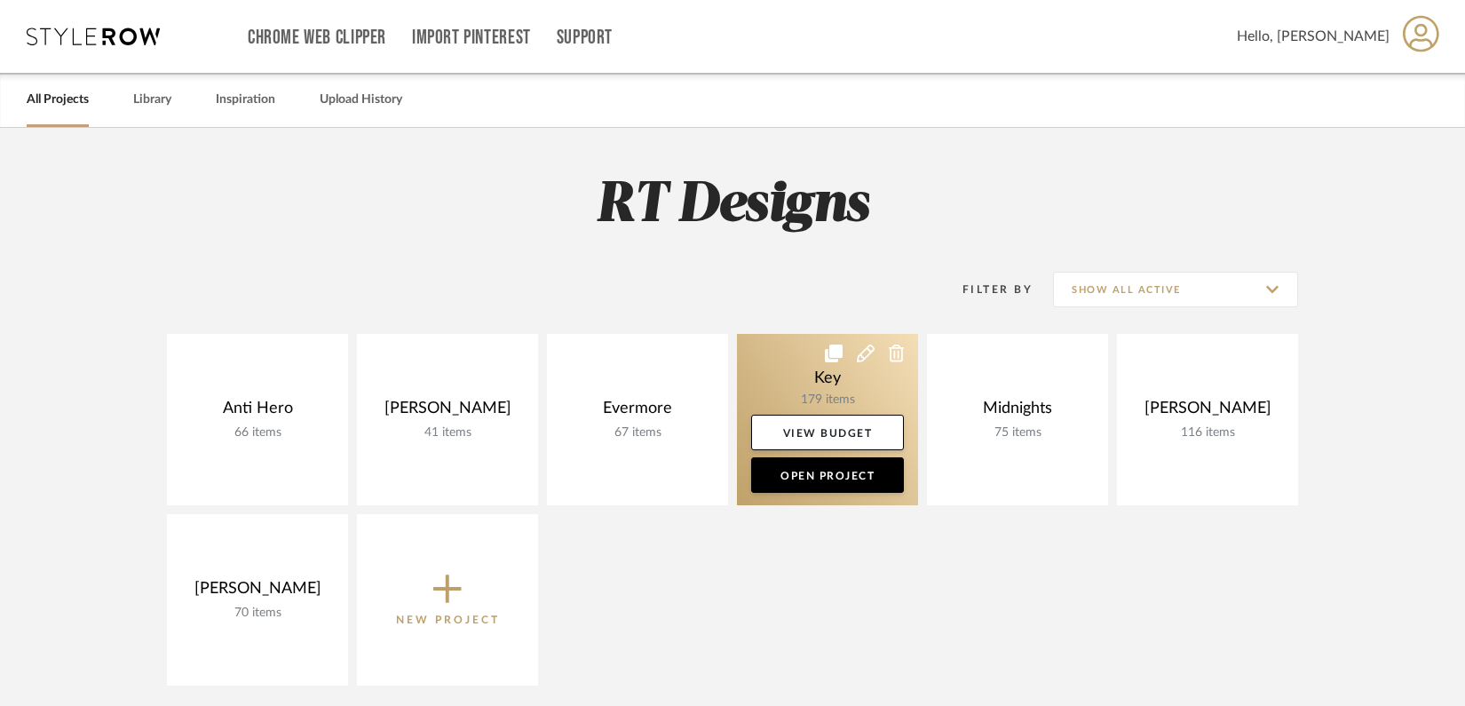
click at [799, 390] on link at bounding box center [827, 419] width 181 height 171
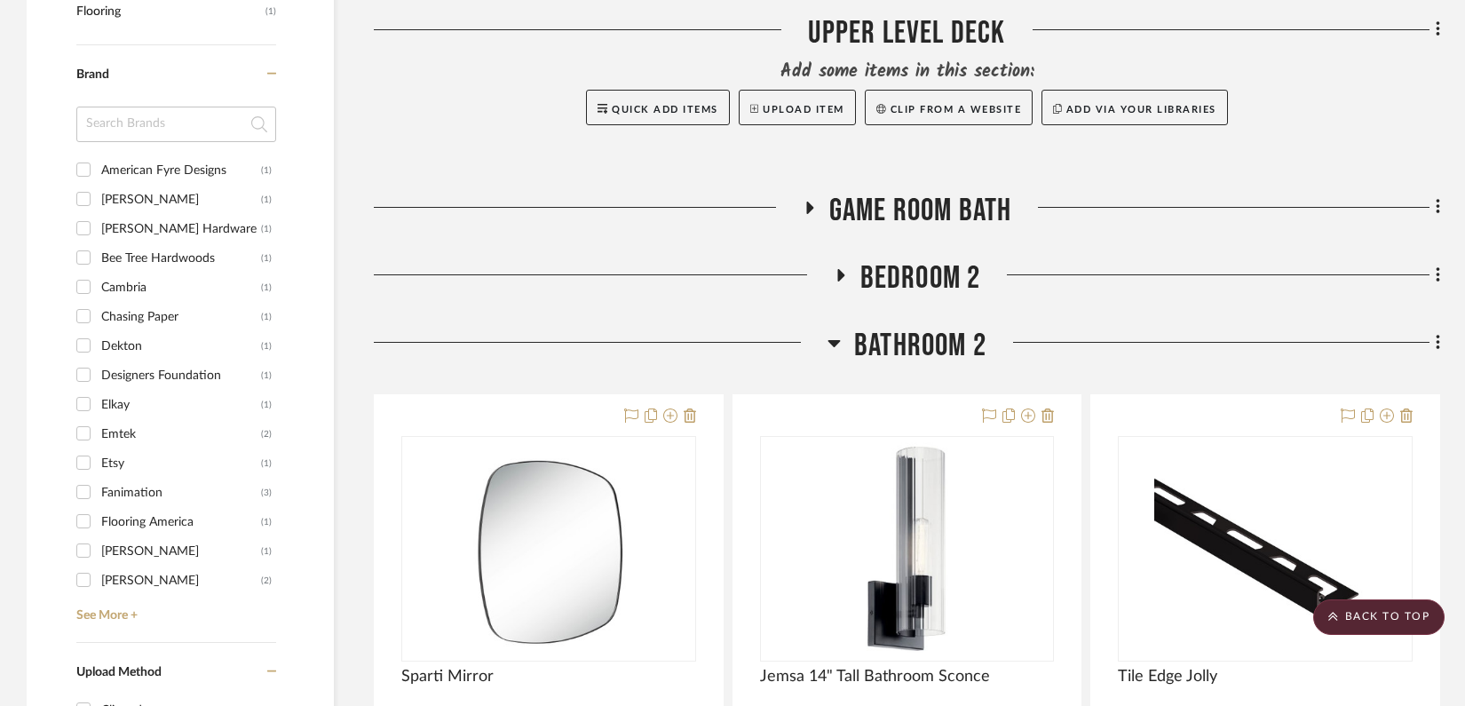
scroll to position [1523, 0]
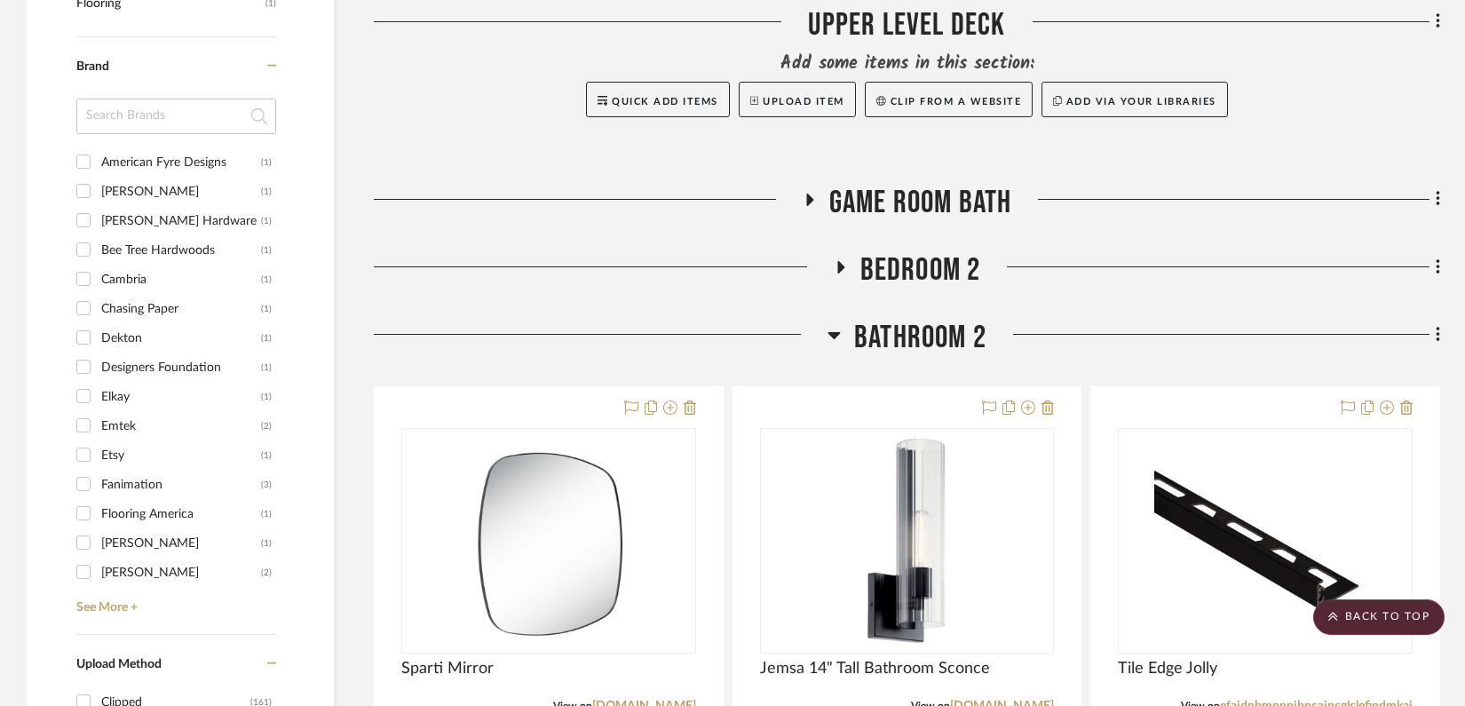
click at [836, 336] on icon at bounding box center [834, 335] width 12 height 7
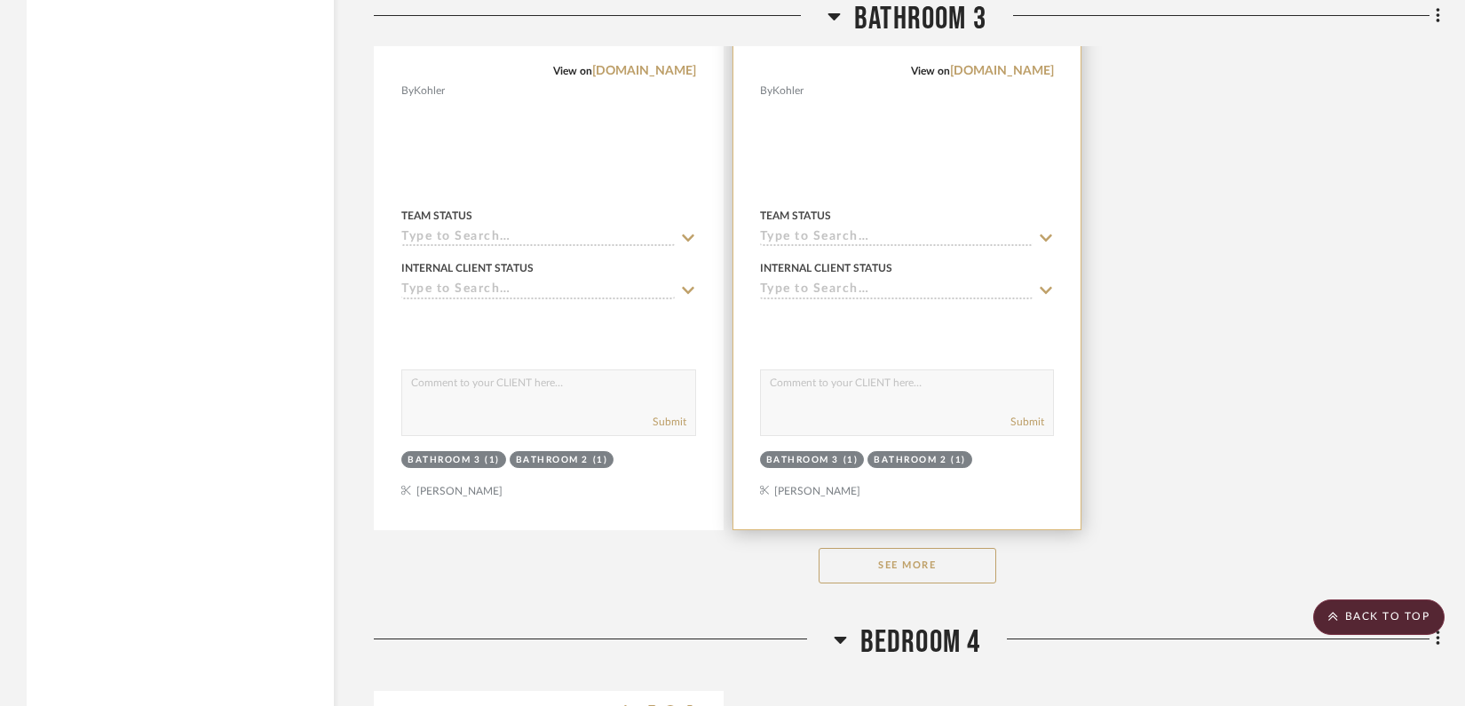
scroll to position [3870, 0]
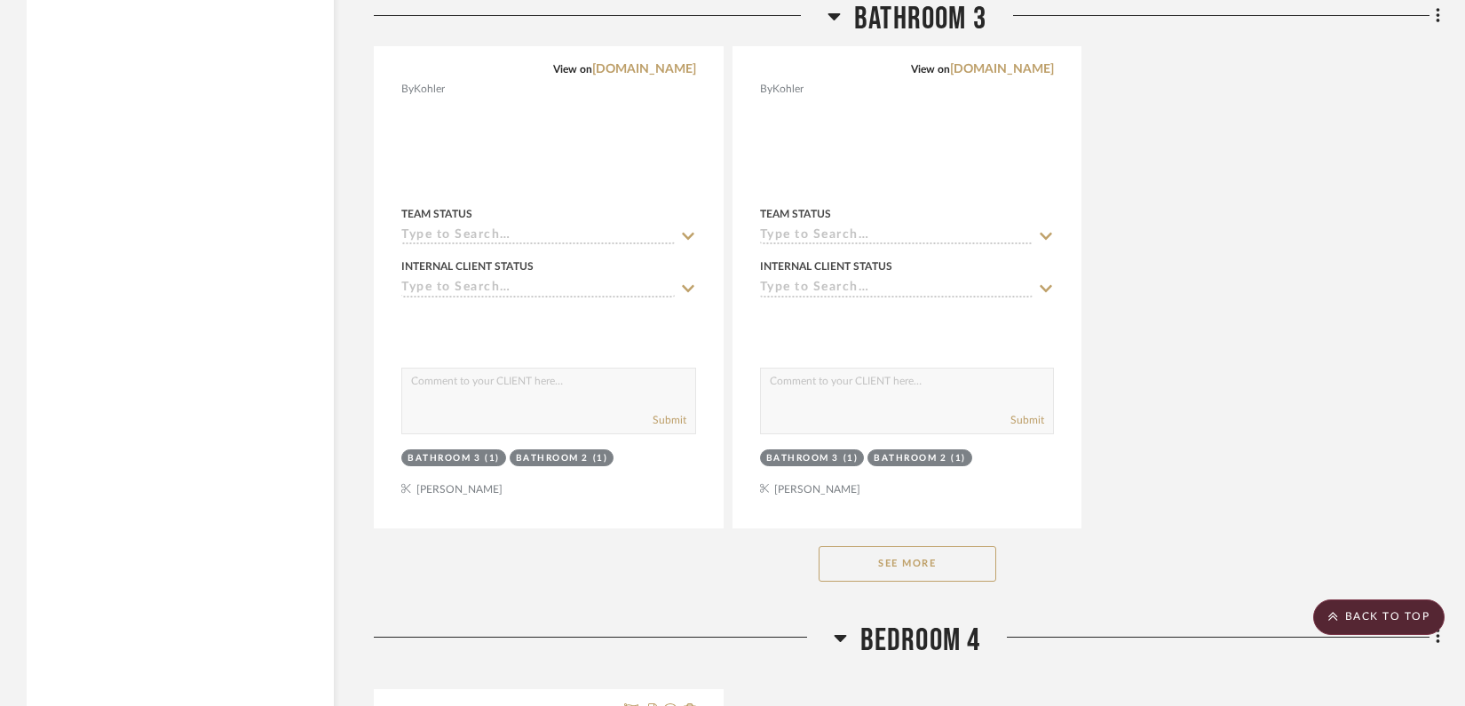
click at [862, 561] on button "See More" at bounding box center [907, 564] width 178 height 36
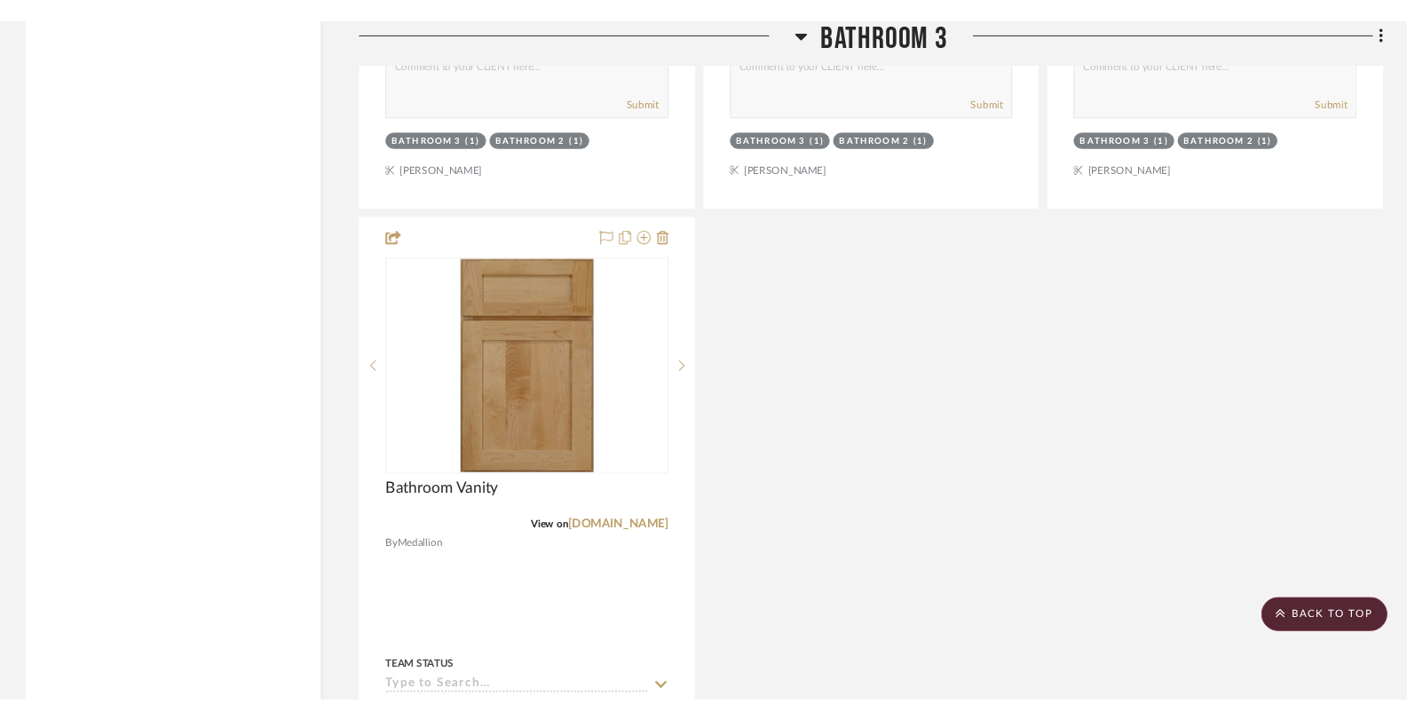
scroll to position [5823, 0]
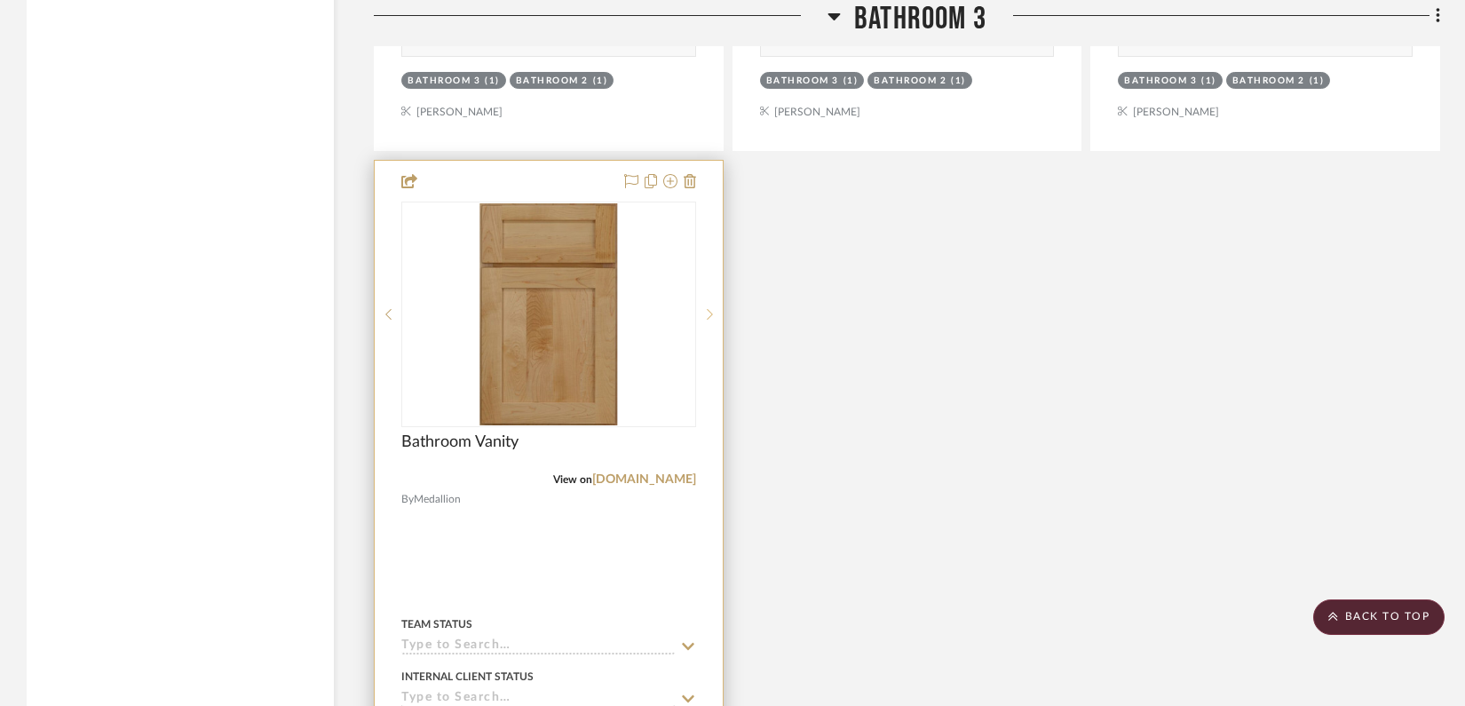
click at [708, 312] on icon at bounding box center [710, 314] width 6 height 11
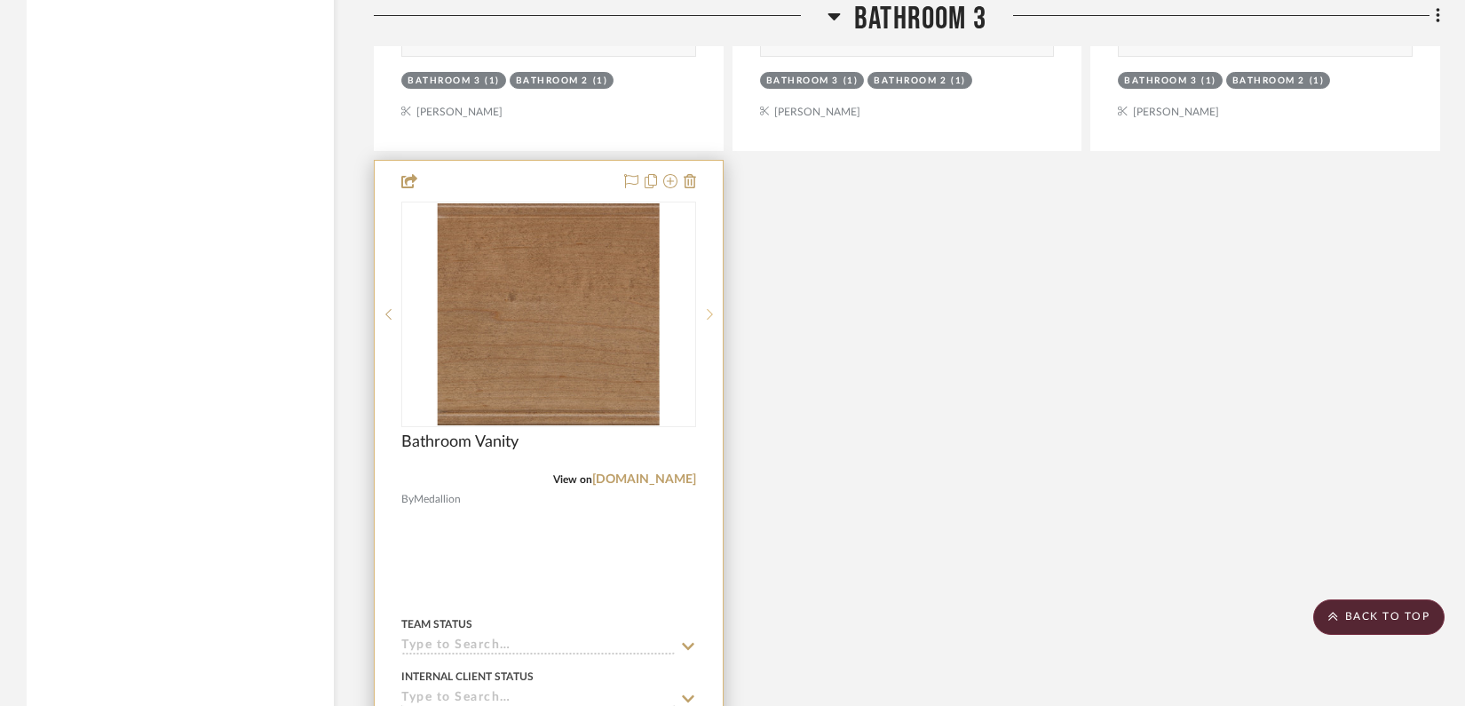
click at [708, 312] on icon at bounding box center [710, 314] width 6 height 11
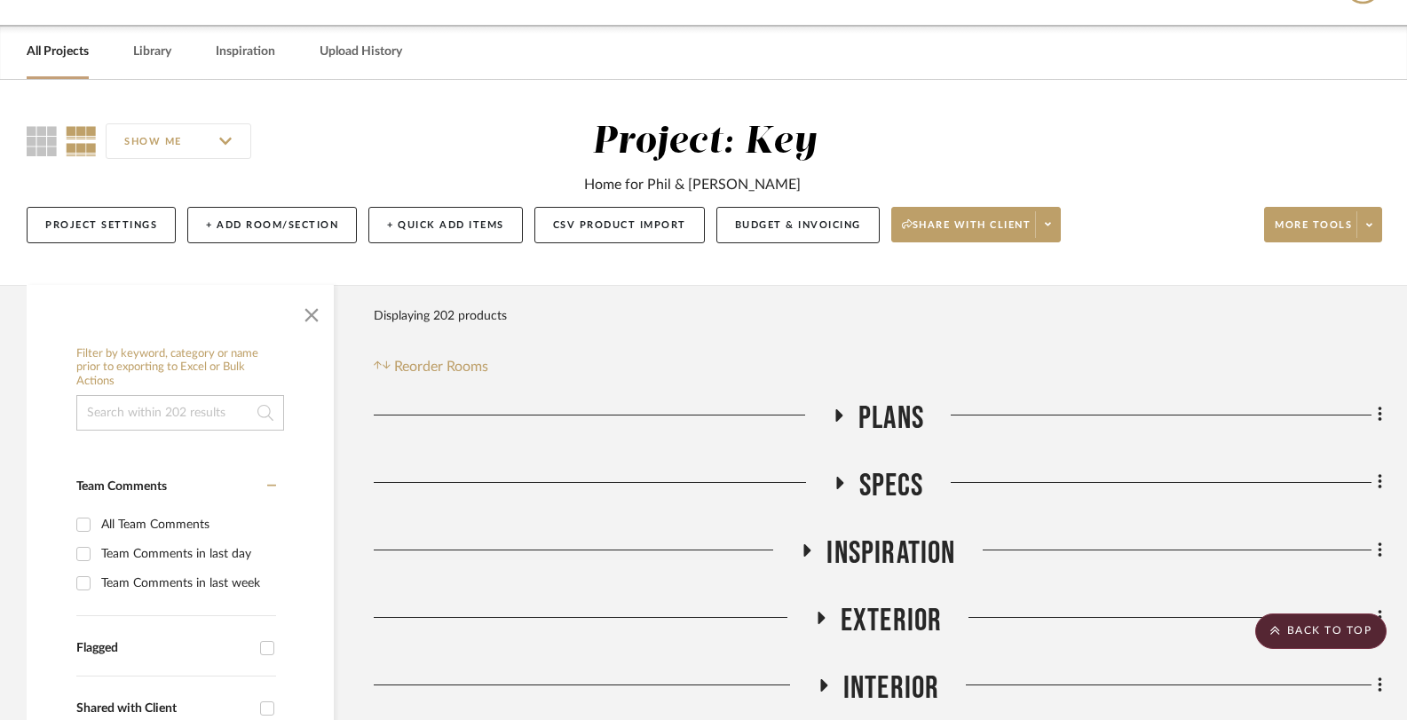
scroll to position [0, 0]
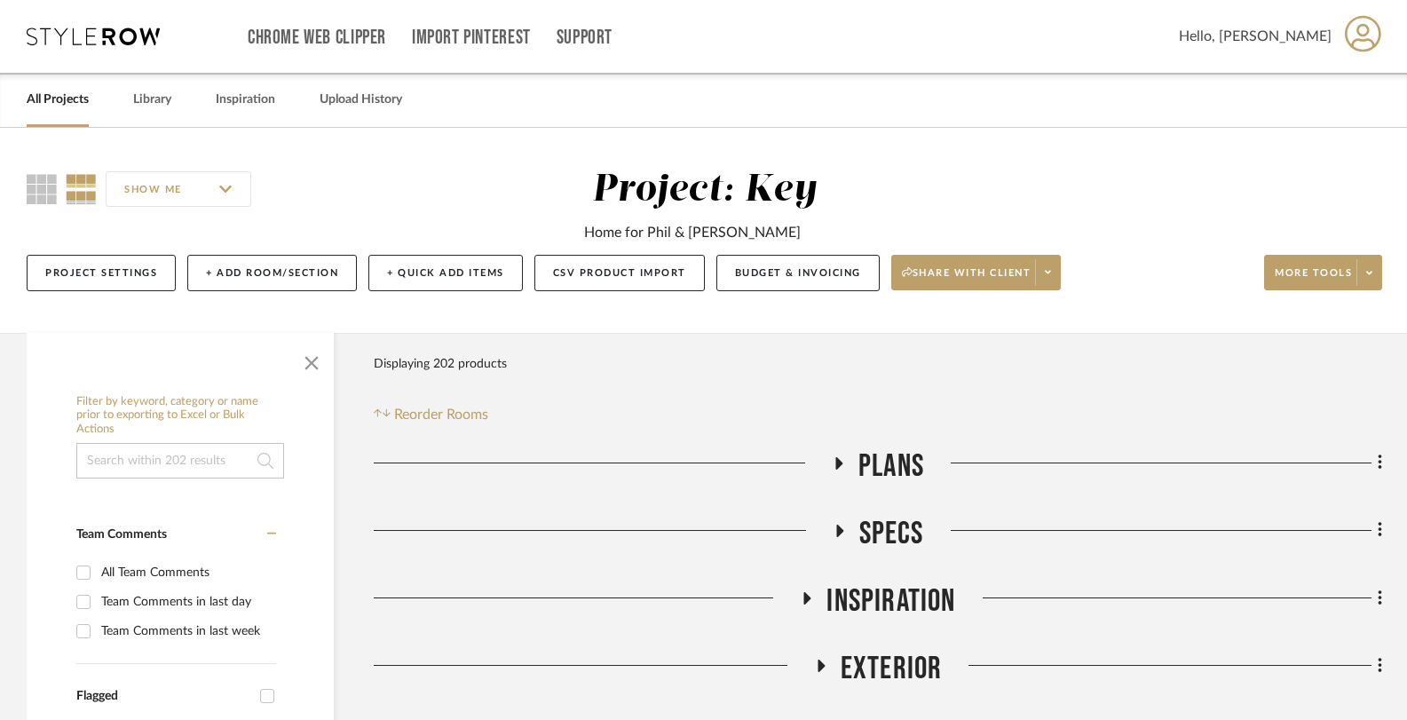
click at [66, 92] on link "All Projects" at bounding box center [58, 100] width 62 height 24
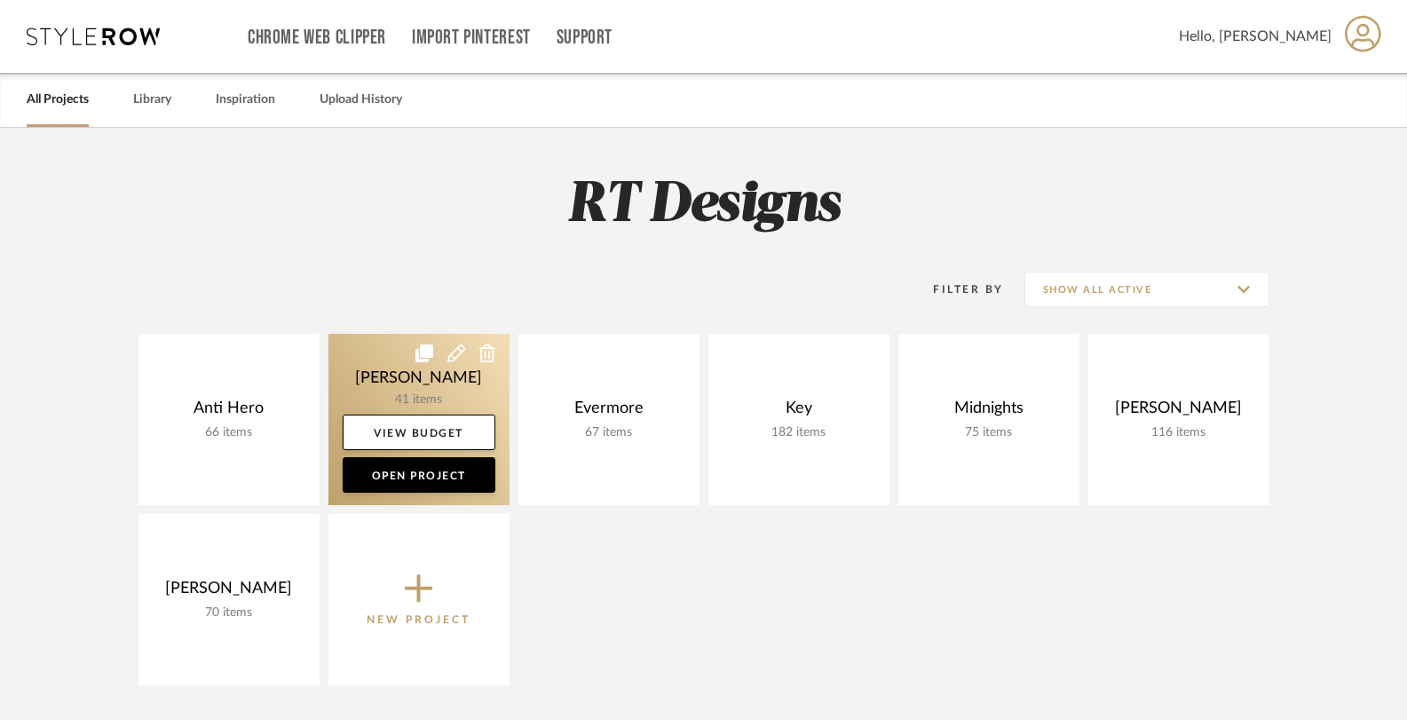
click at [418, 381] on link at bounding box center [418, 419] width 181 height 171
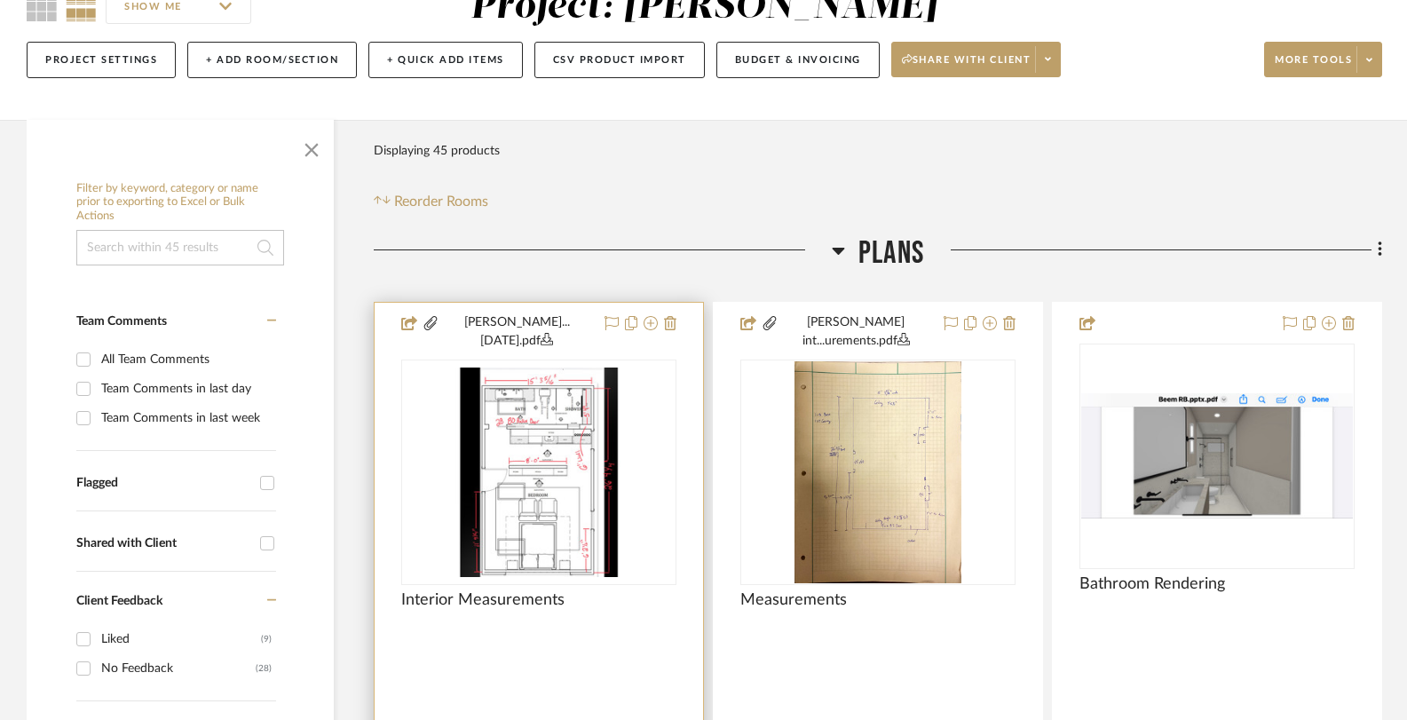
scroll to position [188, 0]
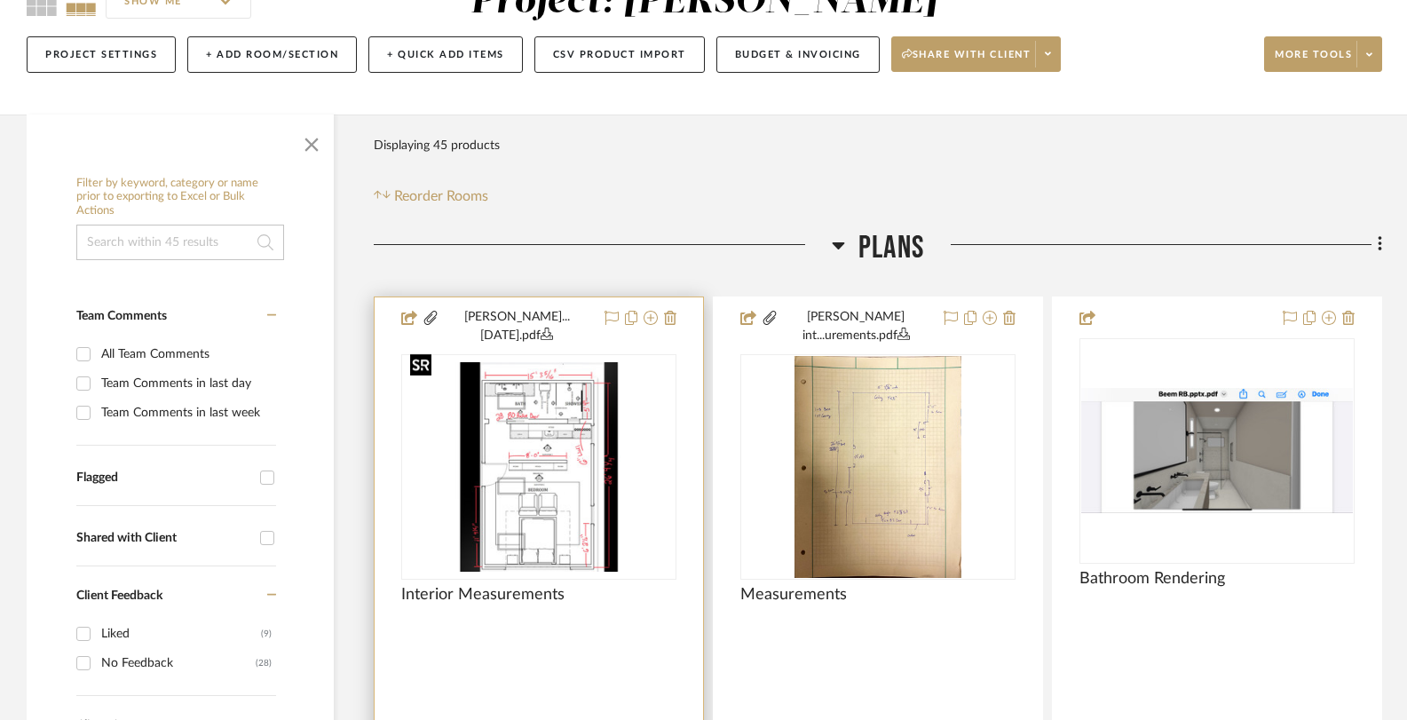
click at [578, 425] on img "0" at bounding box center [539, 467] width 272 height 210
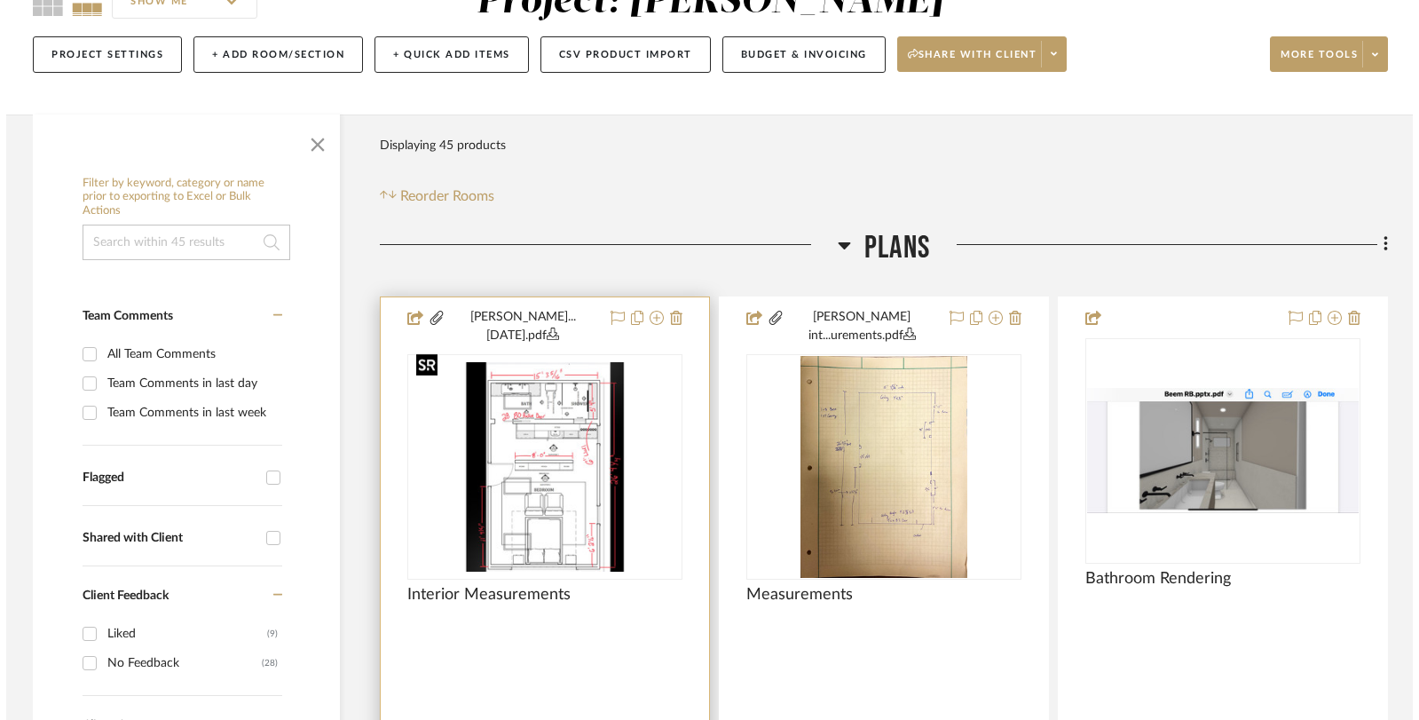
scroll to position [0, 0]
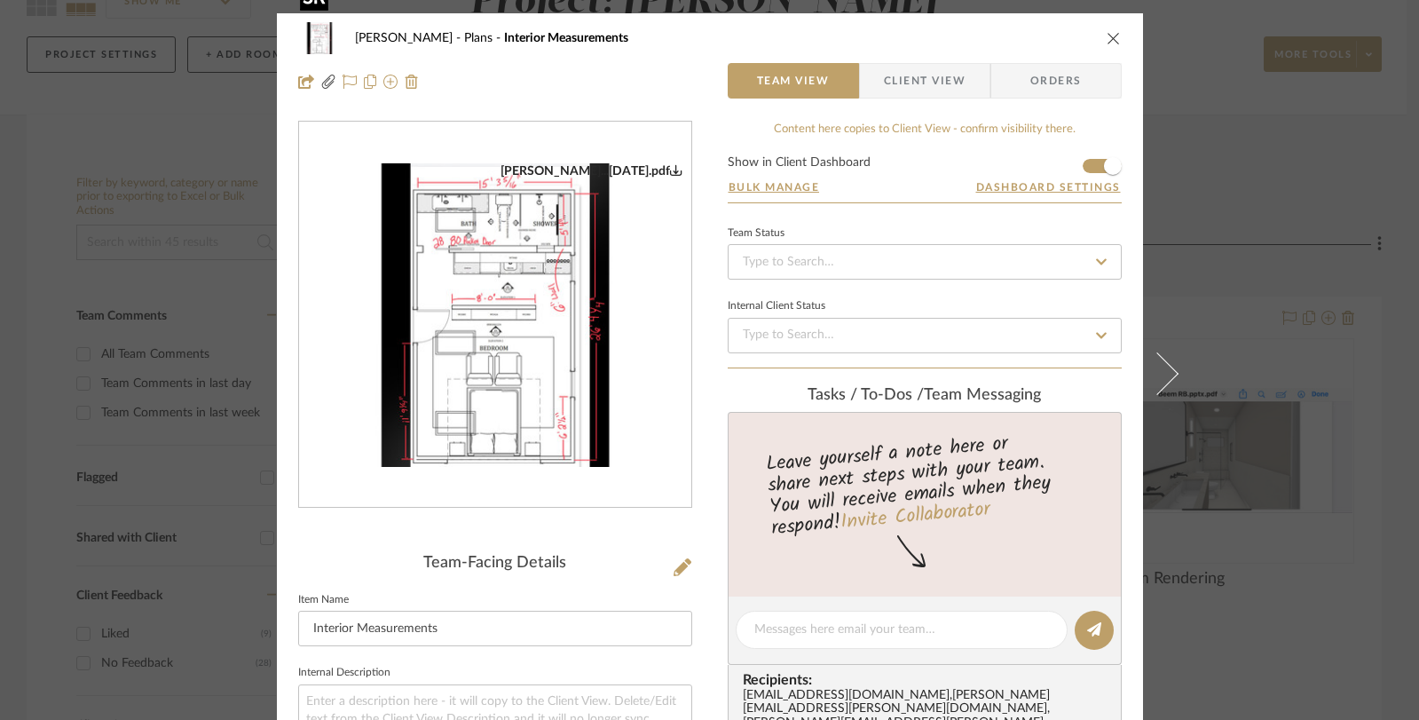
click at [536, 257] on img "0" at bounding box center [495, 315] width 392 height 304
click at [1108, 44] on icon "close" at bounding box center [1114, 38] width 14 height 14
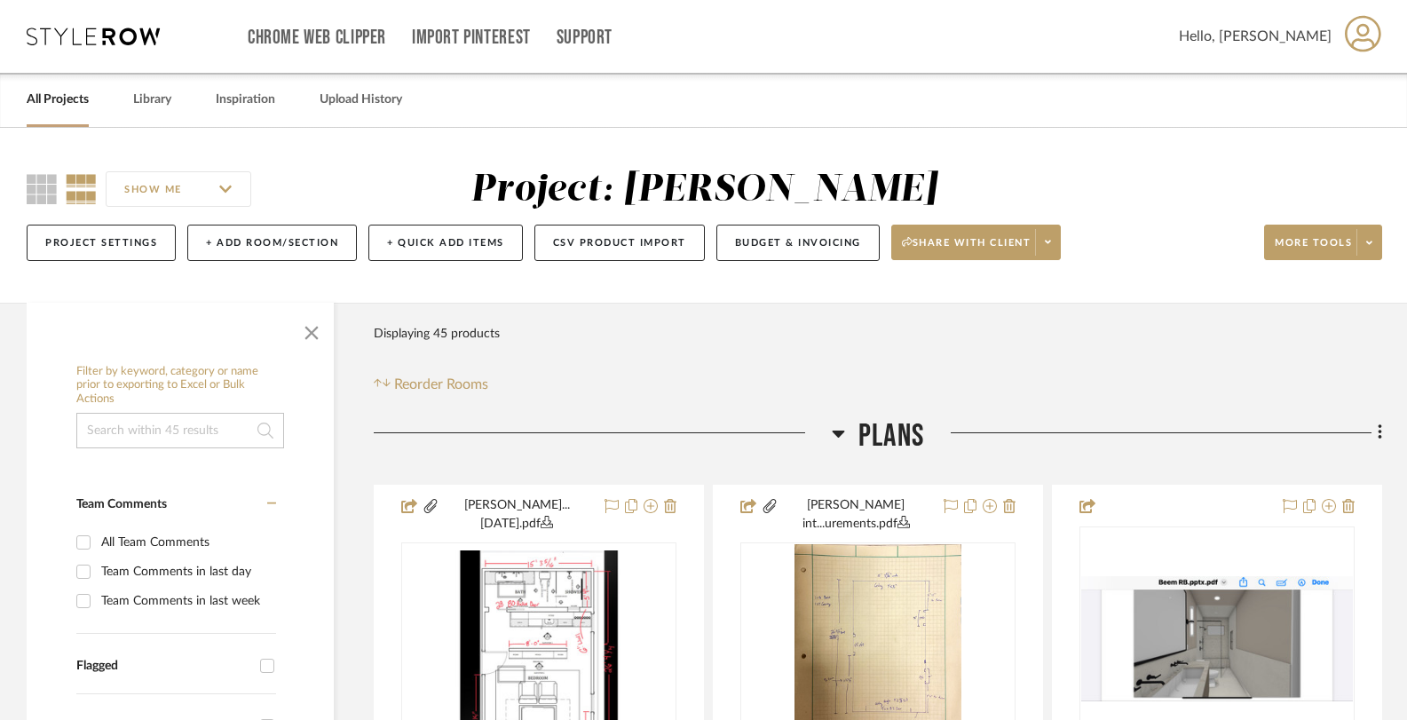
click at [63, 100] on link "All Projects" at bounding box center [58, 100] width 62 height 24
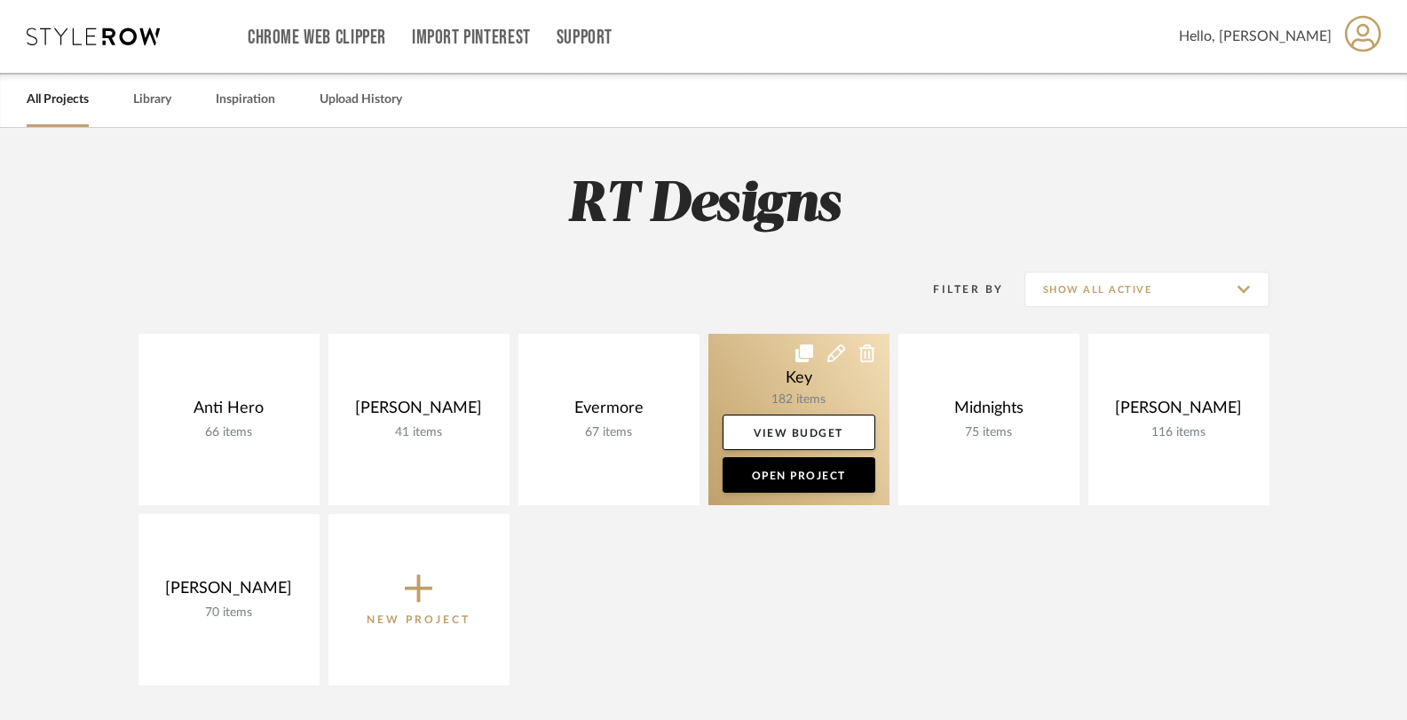
click at [763, 390] on link at bounding box center [798, 419] width 181 height 171
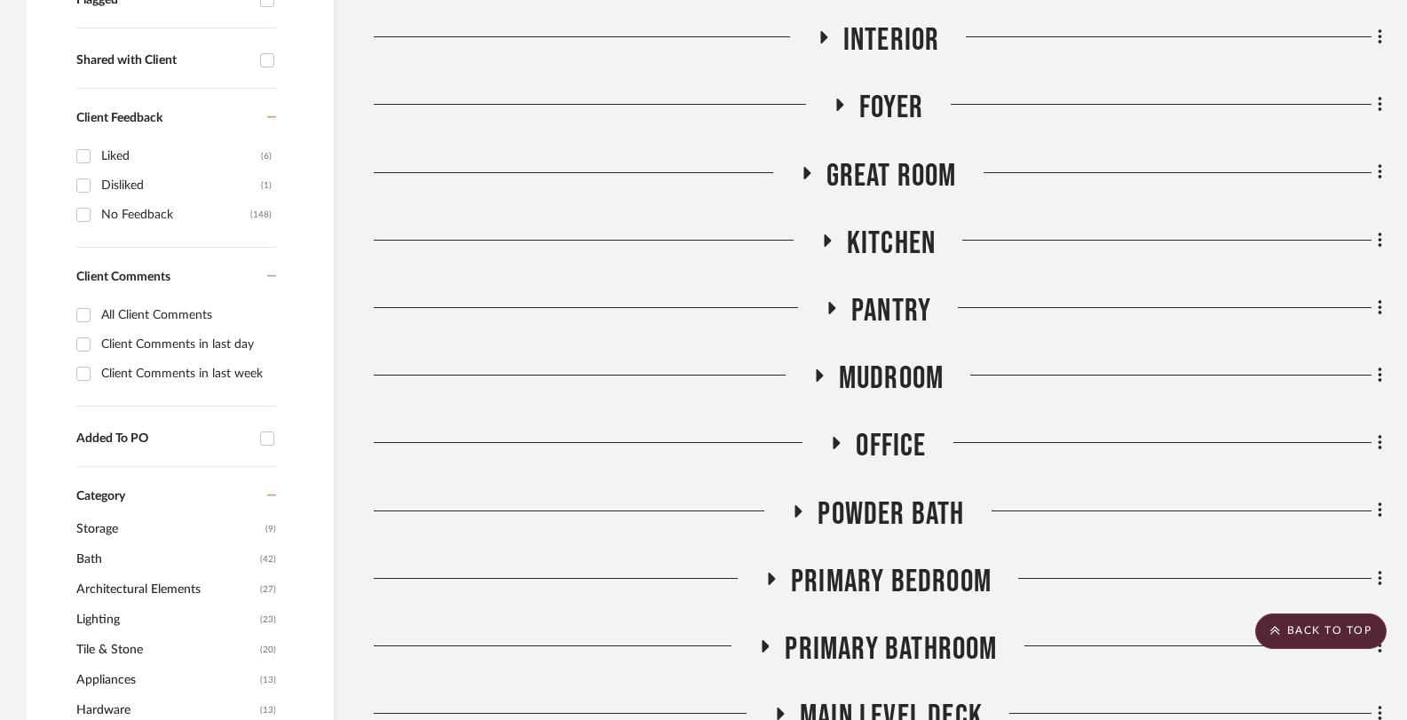
scroll to position [705, 0]
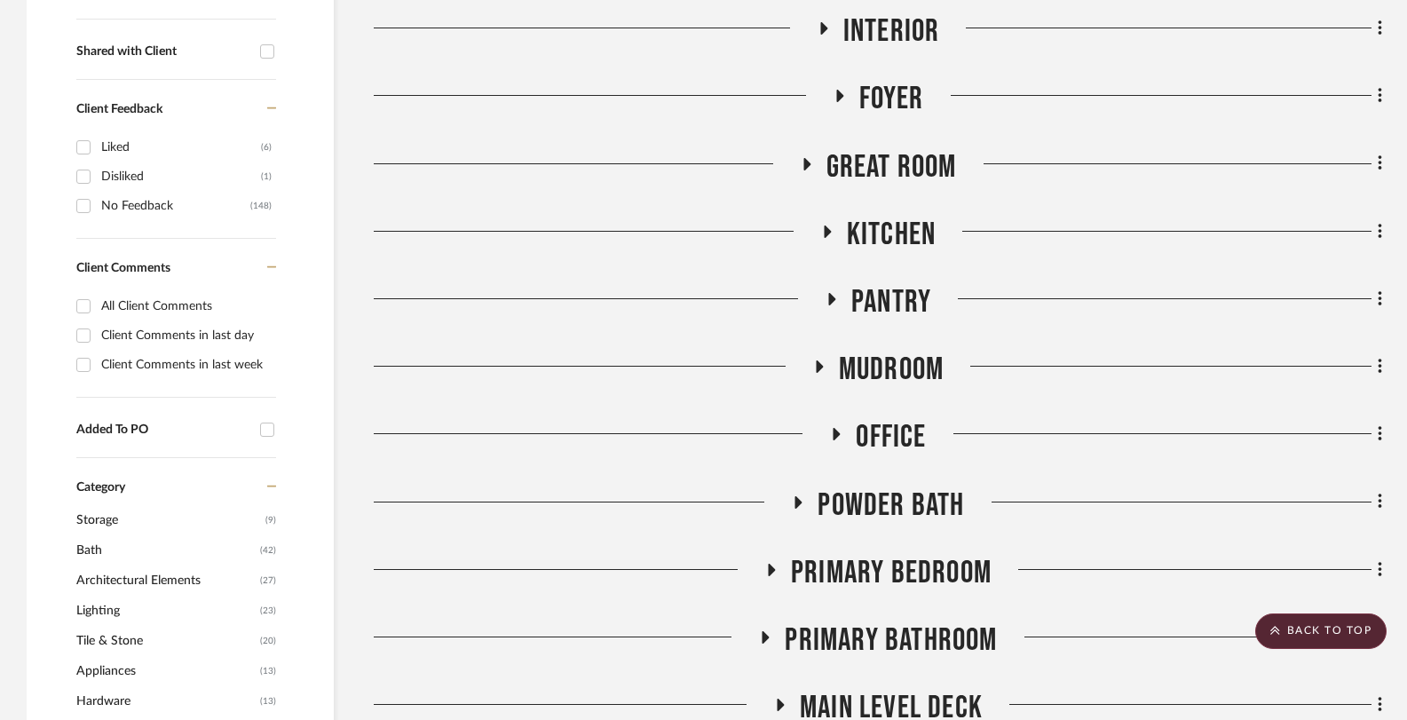
click at [803, 508] on icon at bounding box center [797, 501] width 21 height 13
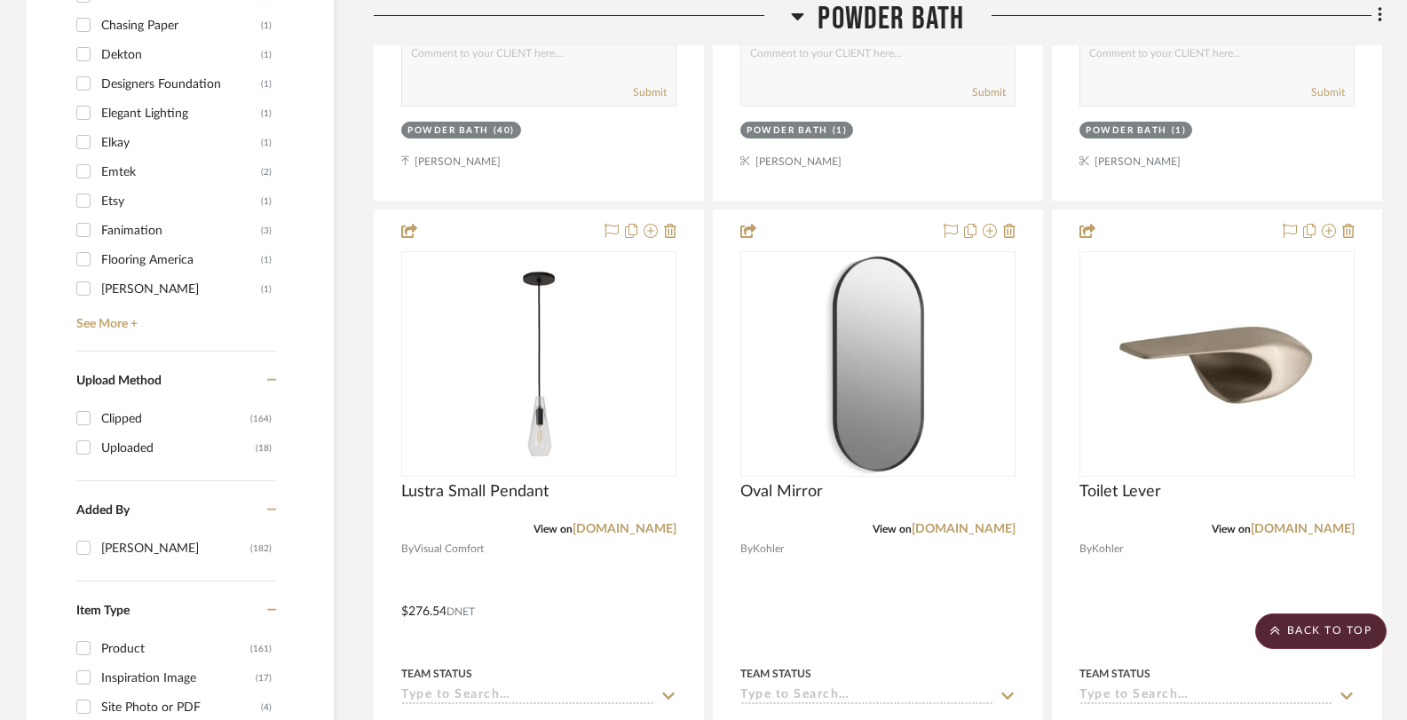
scroll to position [1854, 0]
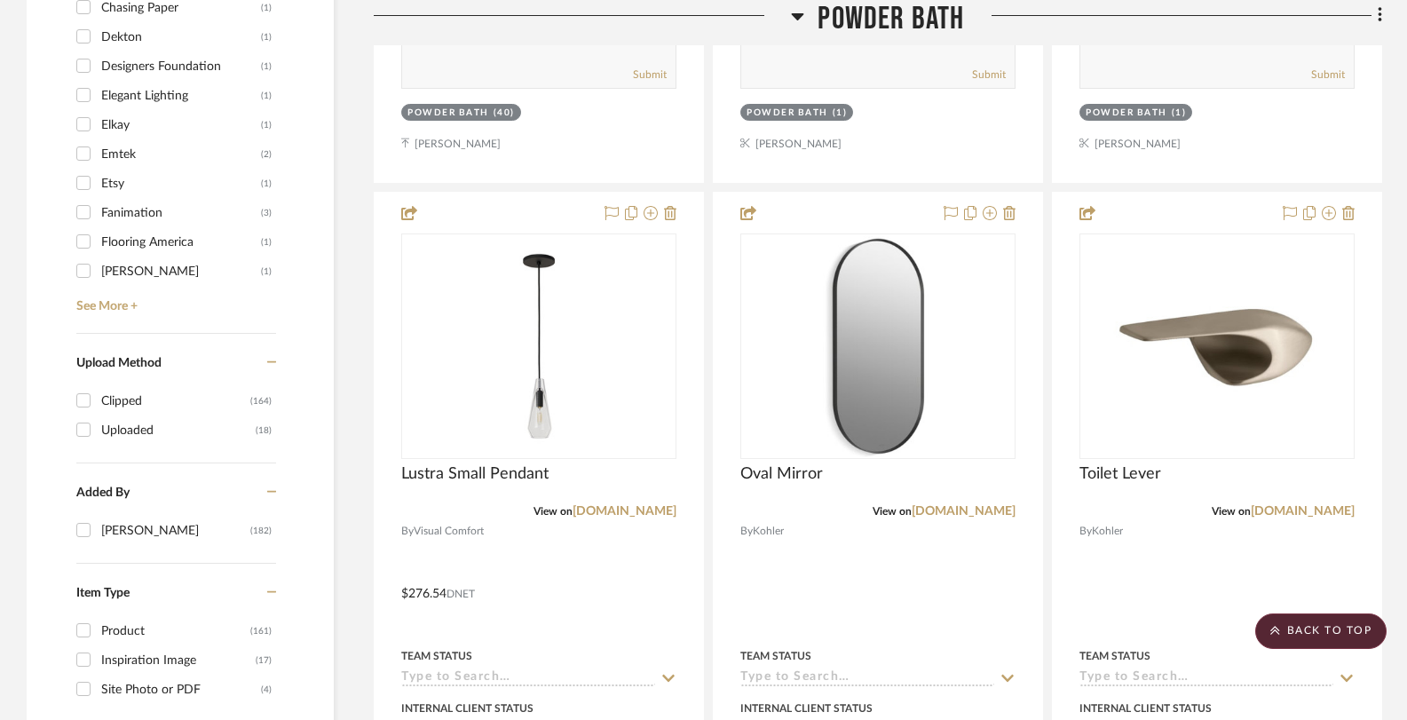
click at [796, 19] on icon at bounding box center [798, 16] width 12 height 7
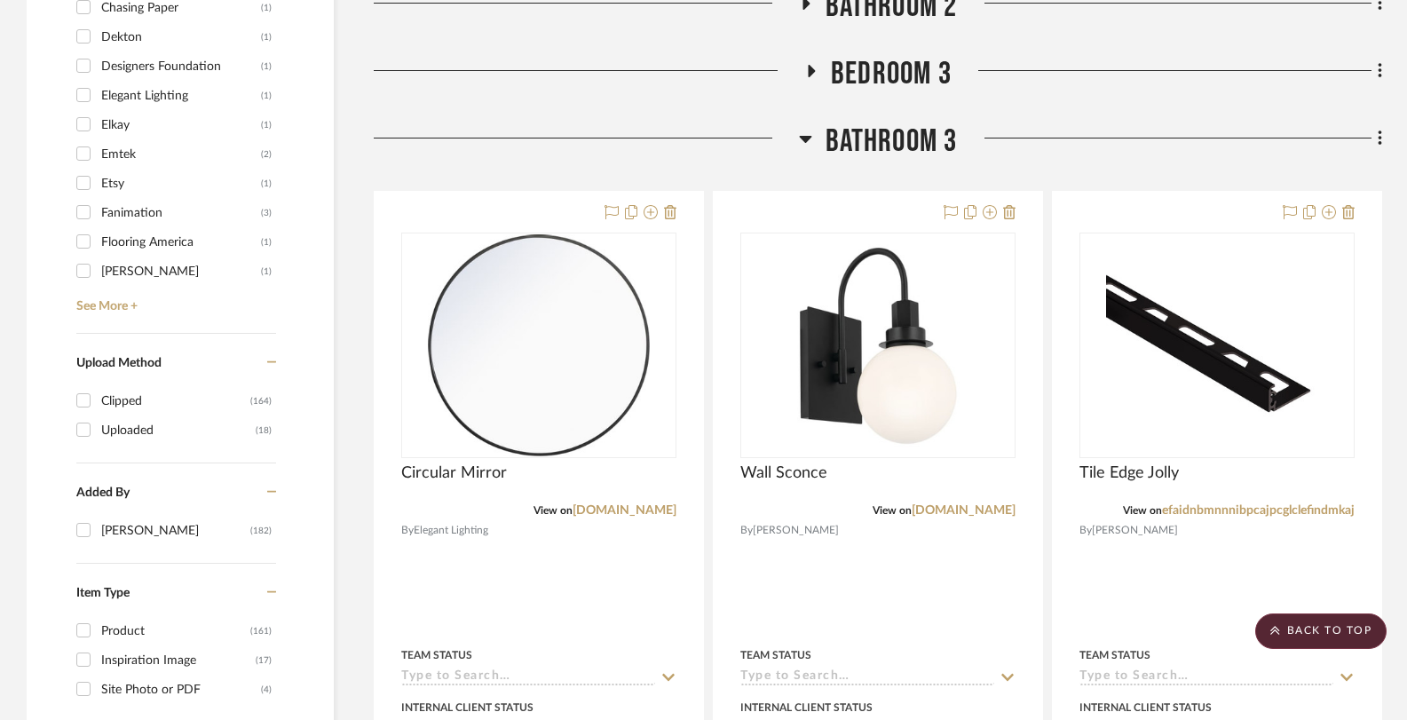
click at [803, 136] on icon at bounding box center [805, 138] width 13 height 21
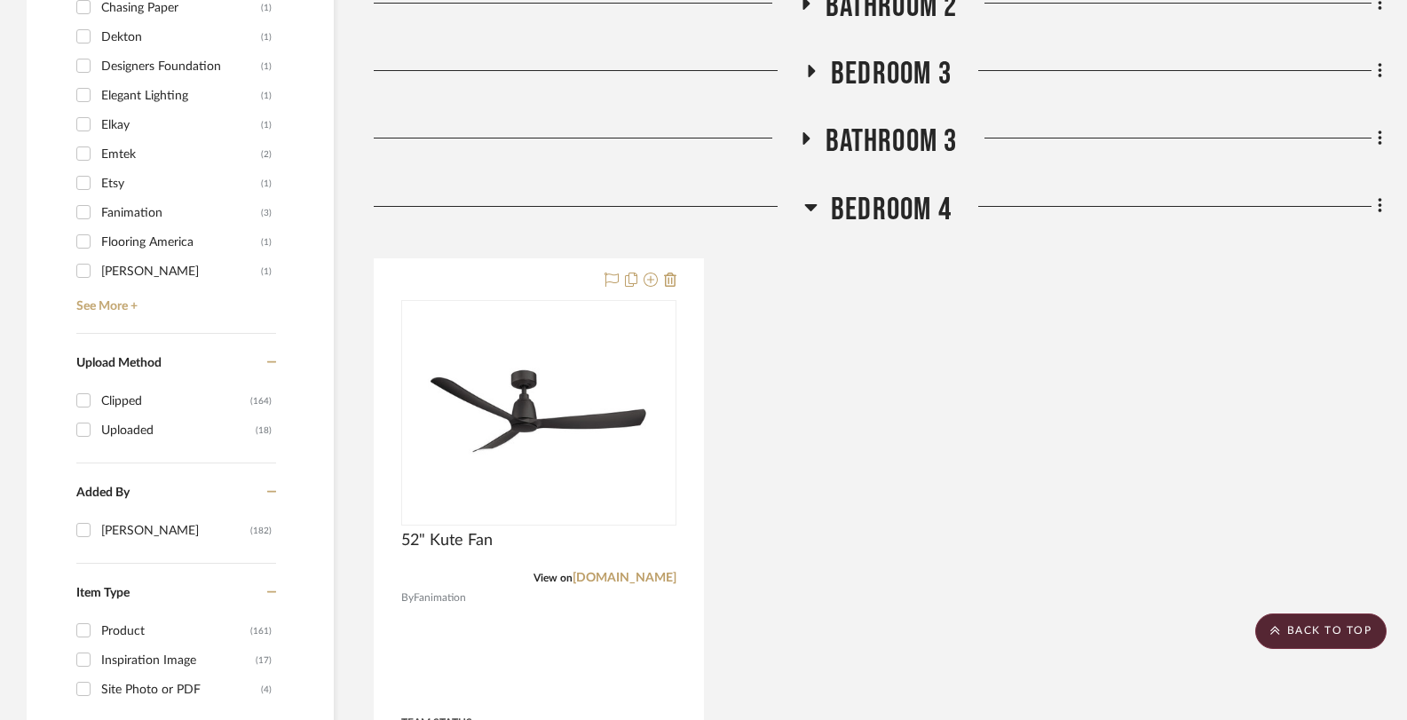
click at [807, 203] on icon at bounding box center [810, 206] width 13 height 21
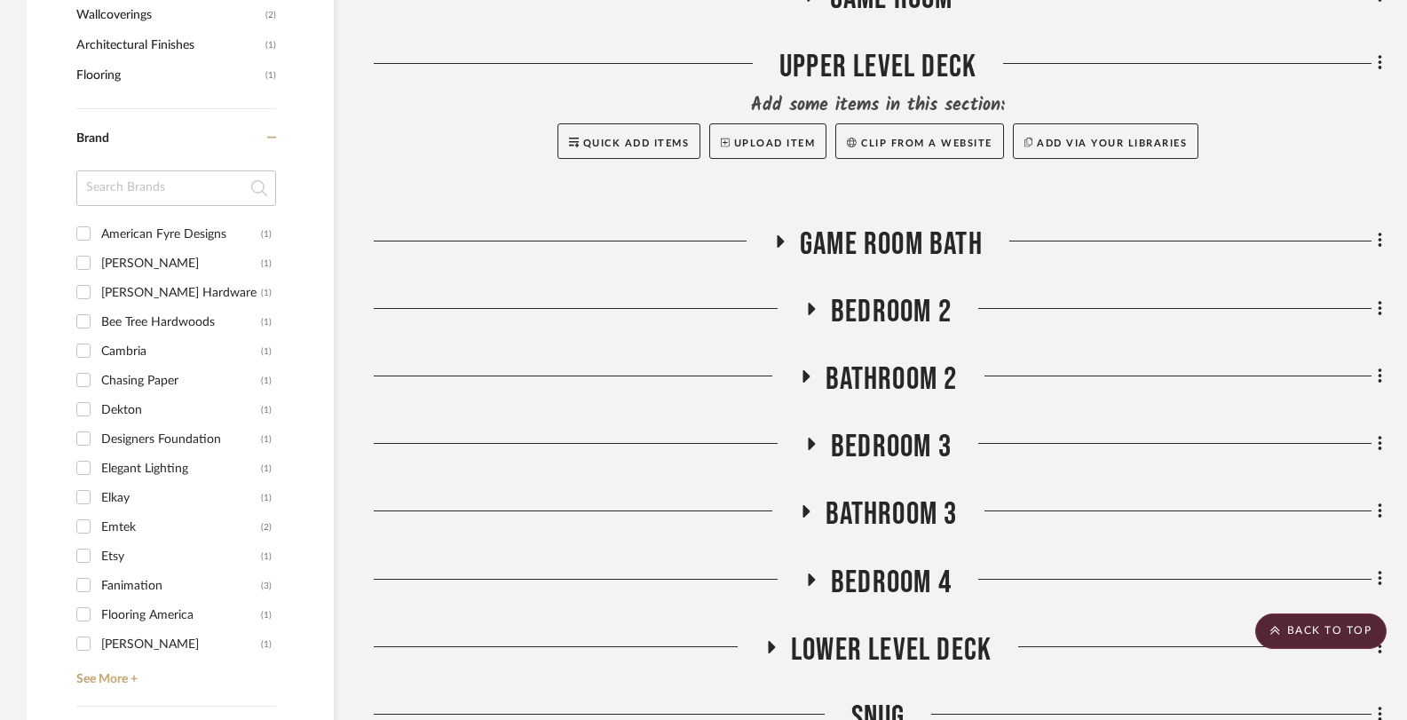
scroll to position [1483, 0]
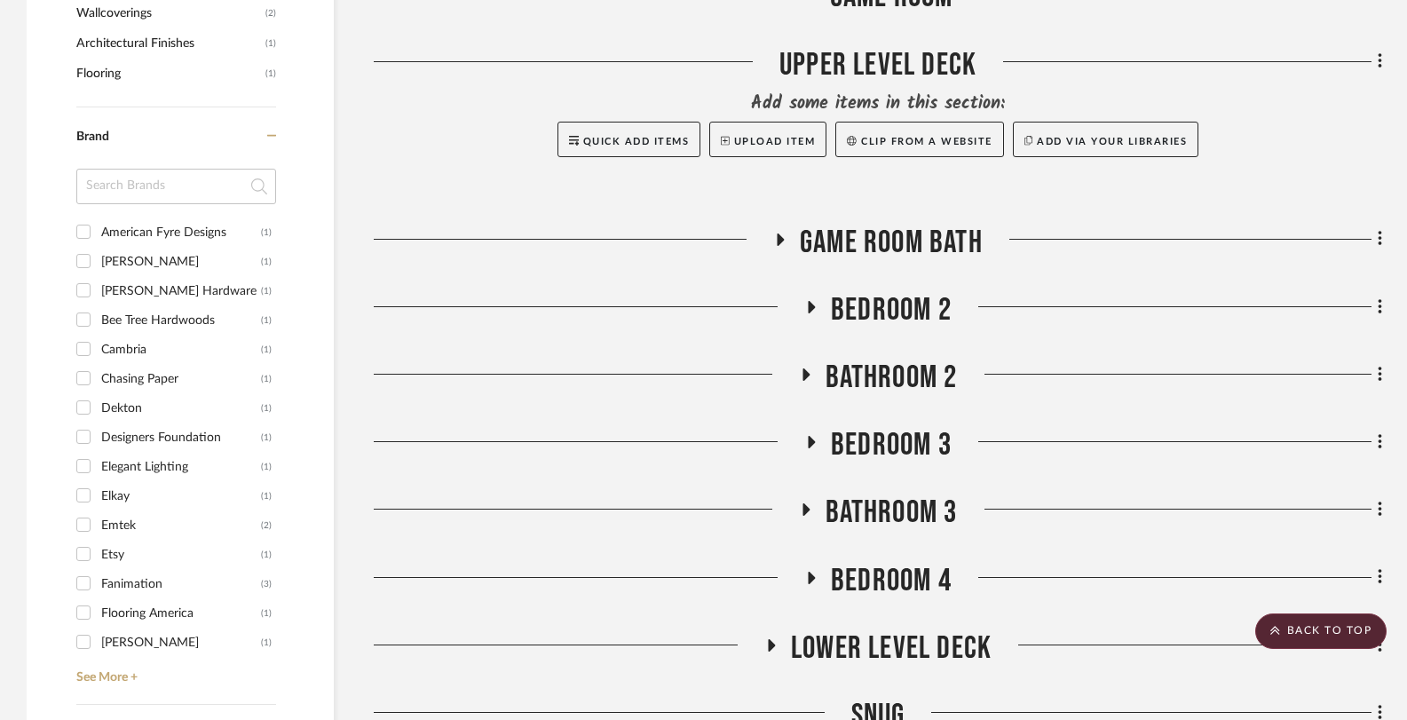
click at [784, 245] on icon at bounding box center [780, 239] width 21 height 13
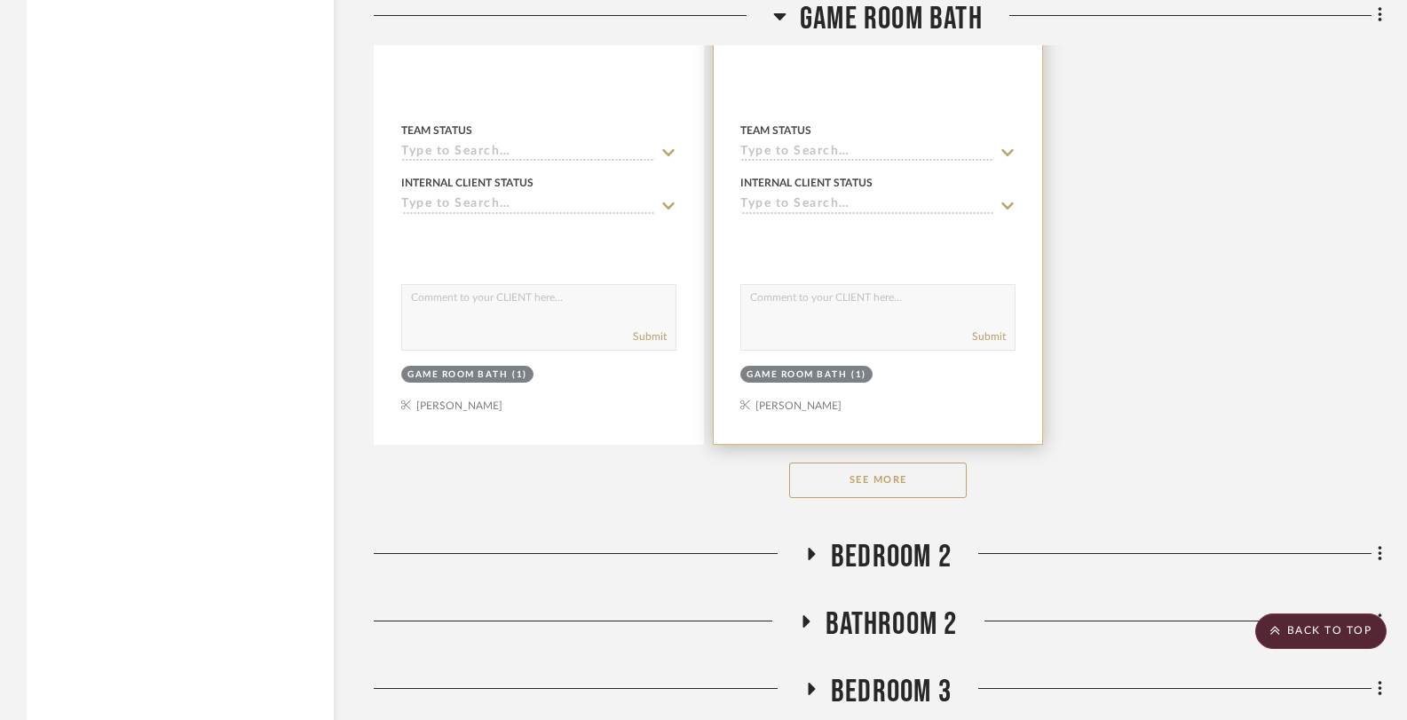
scroll to position [3752, 0]
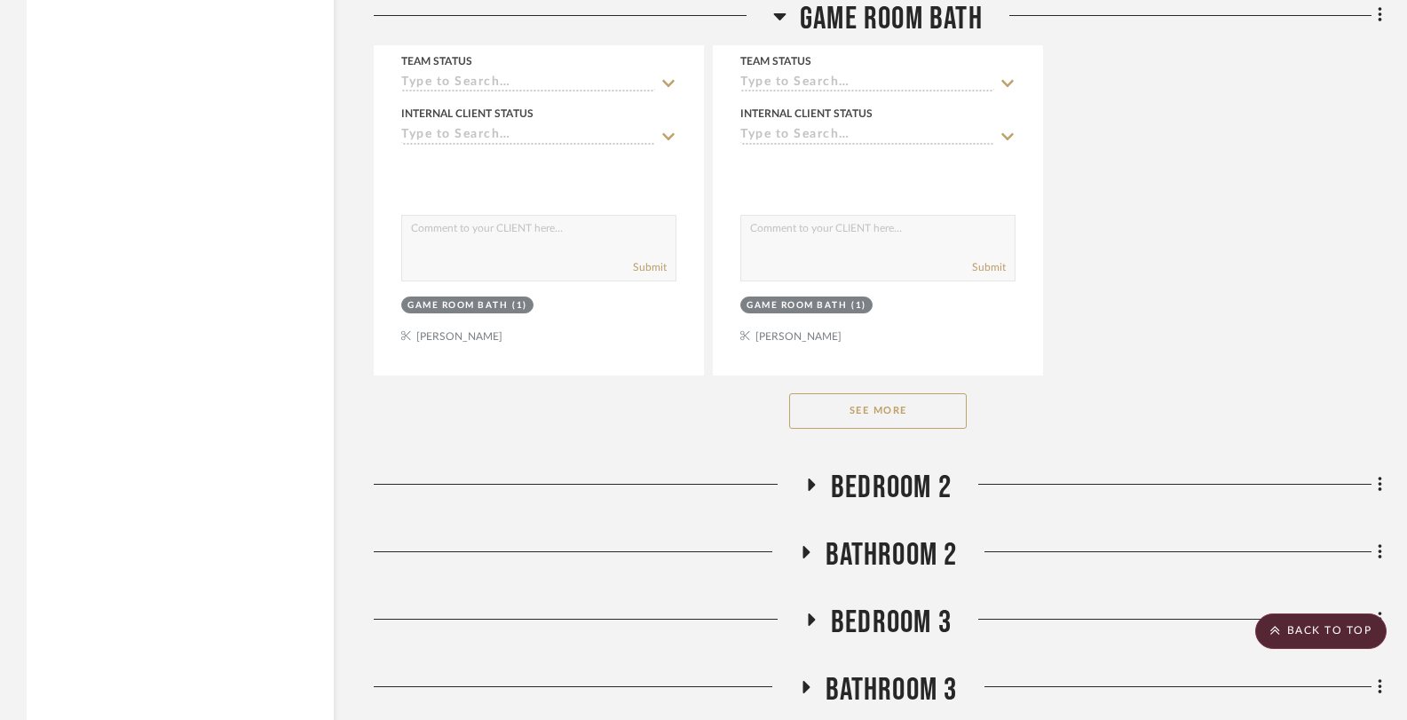
click at [822, 413] on button "See More" at bounding box center [878, 411] width 178 height 36
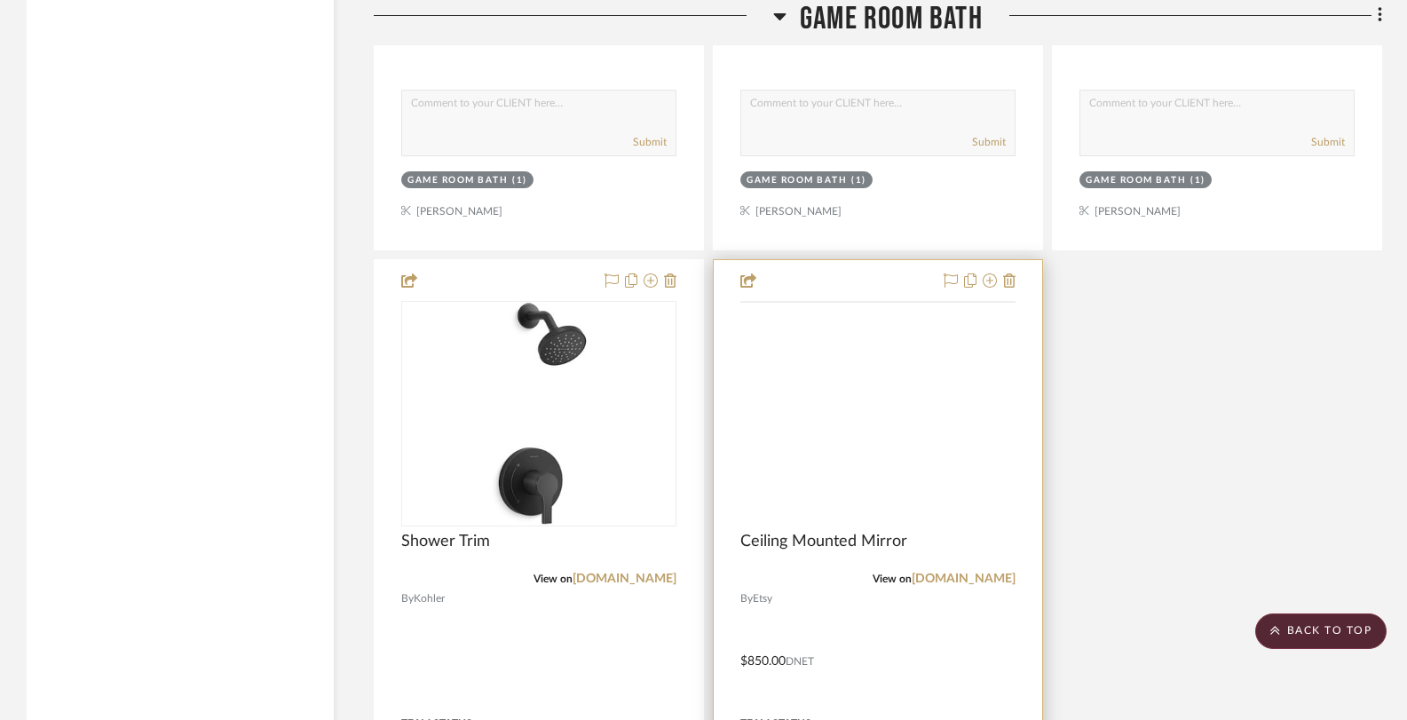
scroll to position [3891, 0]
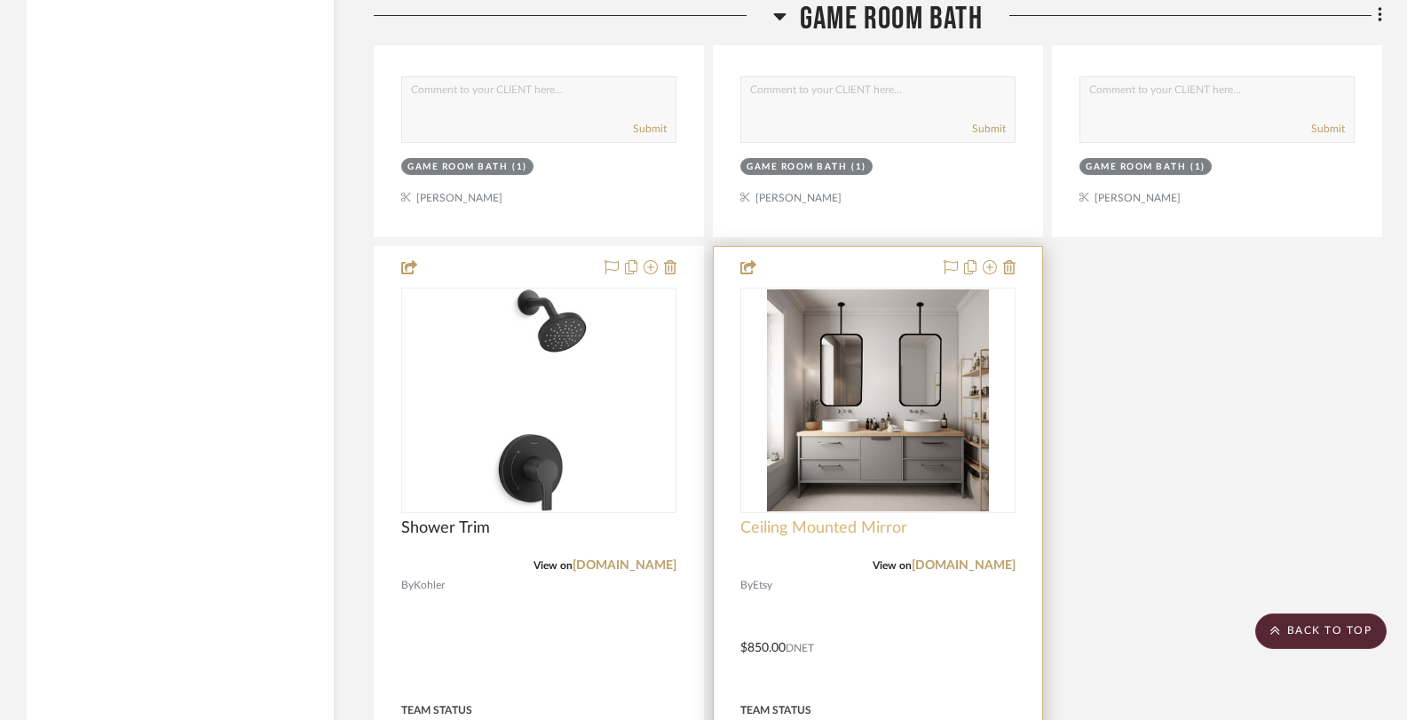
click at [850, 529] on span "Ceiling Mounted Mirror" at bounding box center [823, 528] width 167 height 20
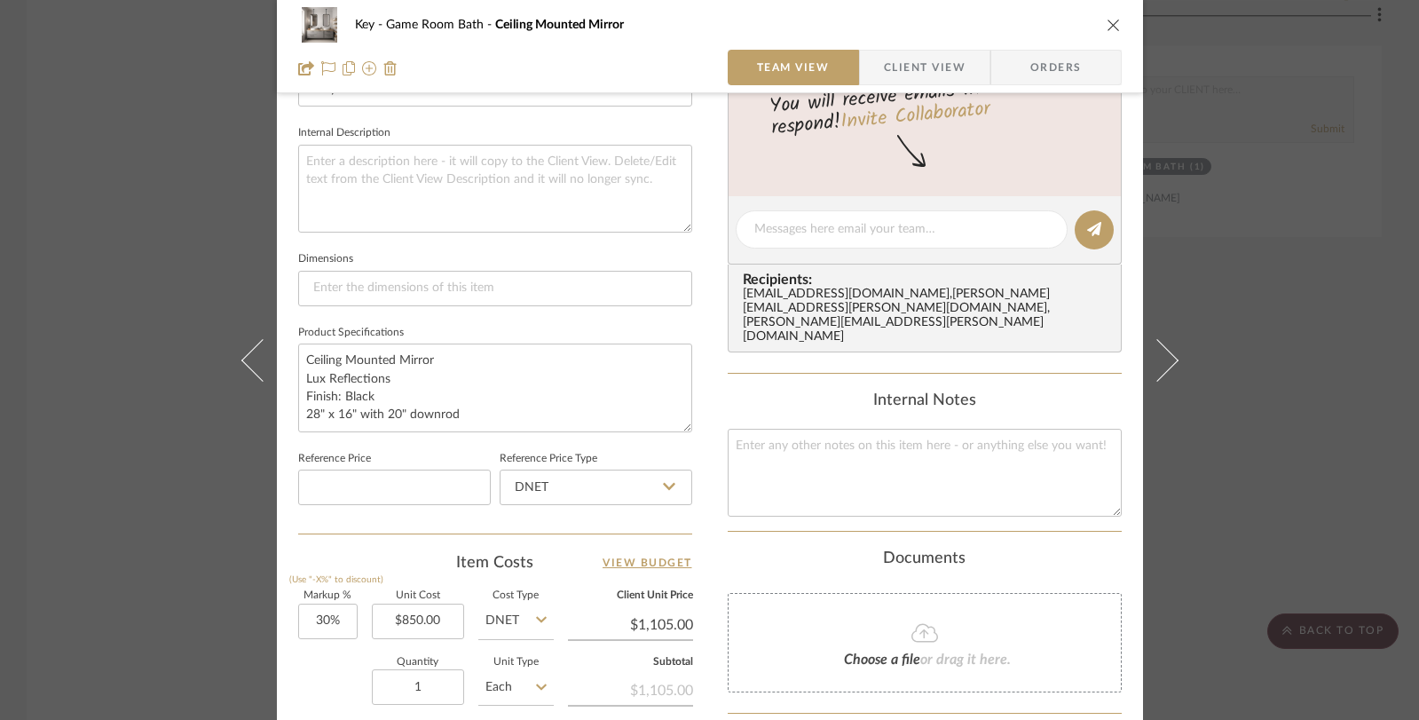
scroll to position [274, 0]
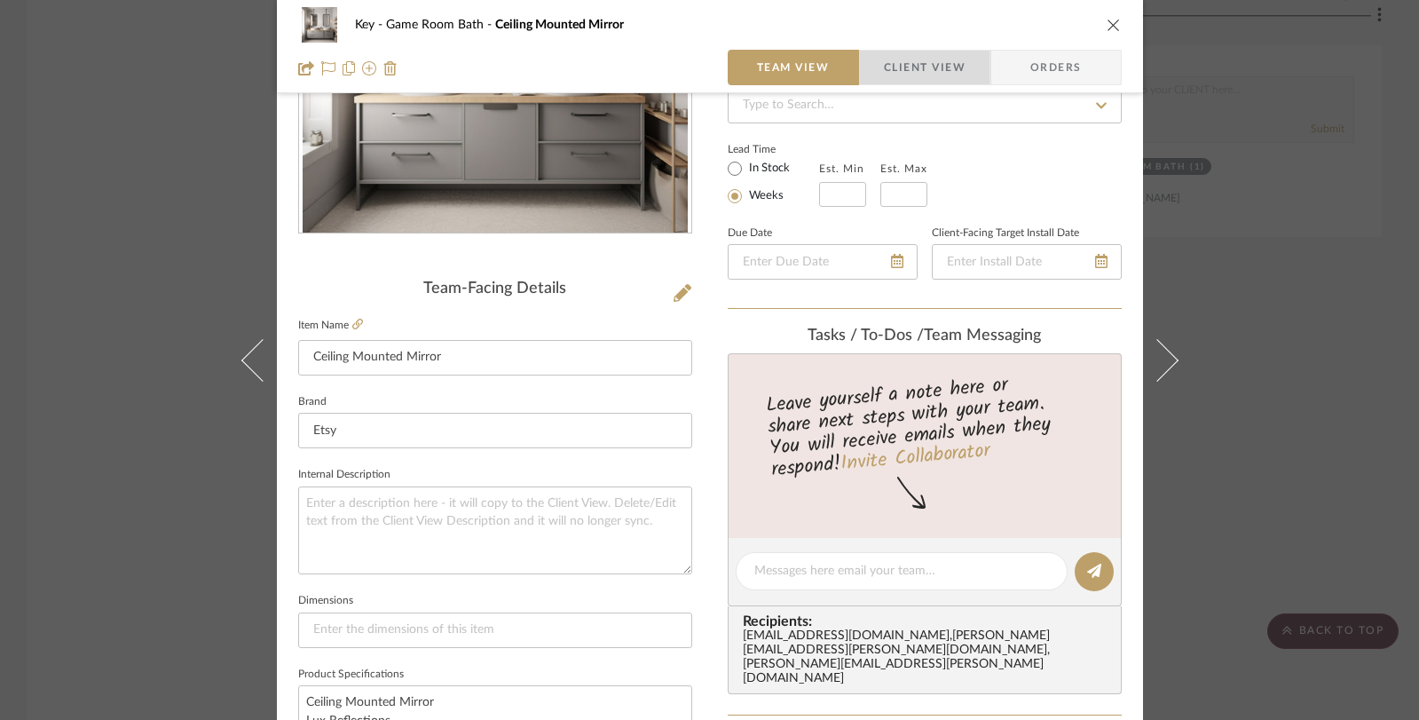
click at [927, 69] on span "Client View" at bounding box center [925, 68] width 82 height 36
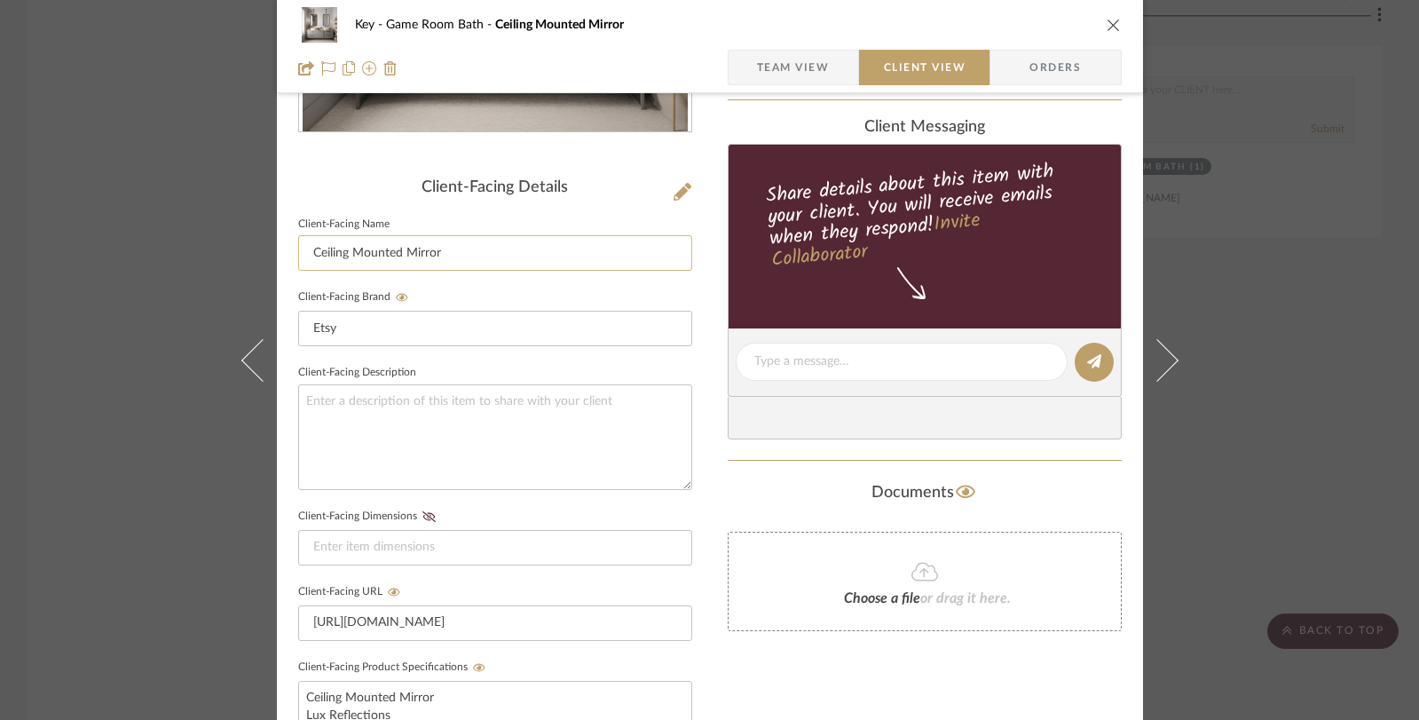
scroll to position [636, 0]
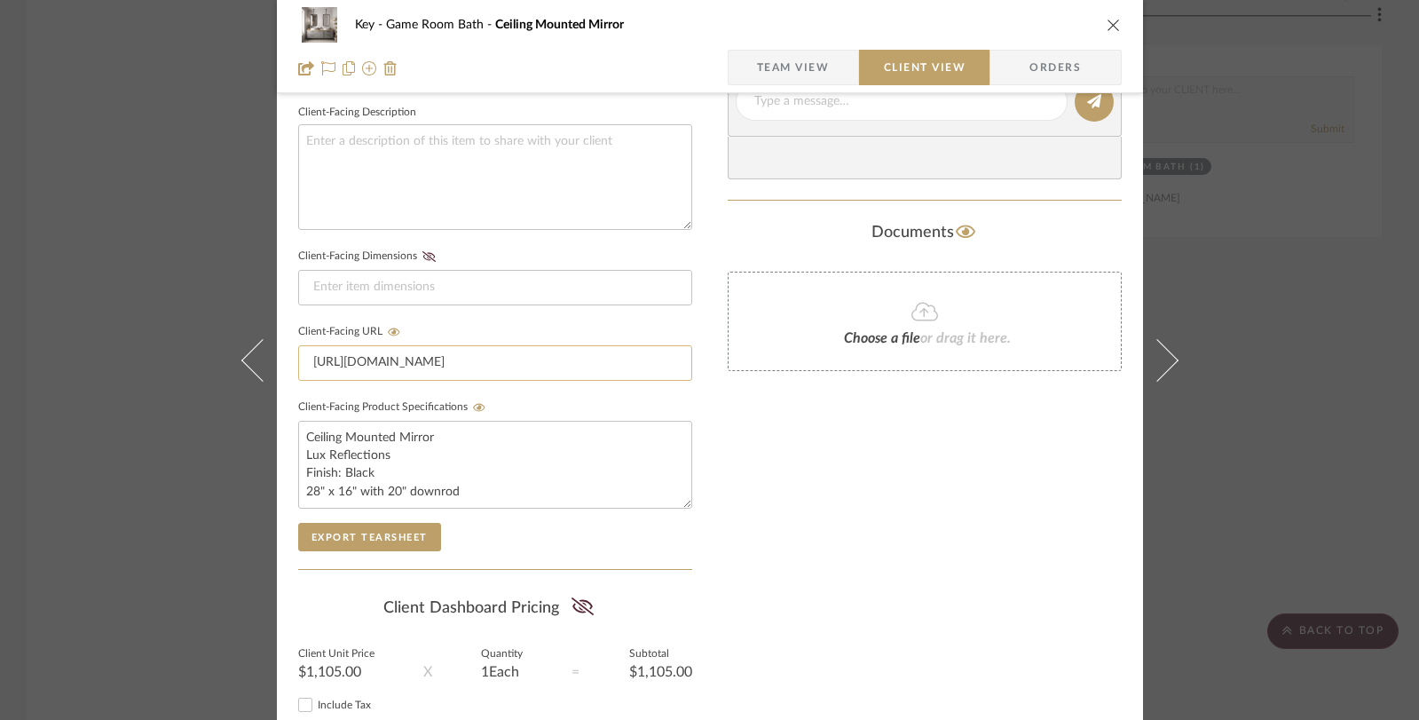
click at [422, 365] on input "[URL][DOMAIN_NAME]" at bounding box center [495, 363] width 394 height 36
